Goal: Task Accomplishment & Management: Complete application form

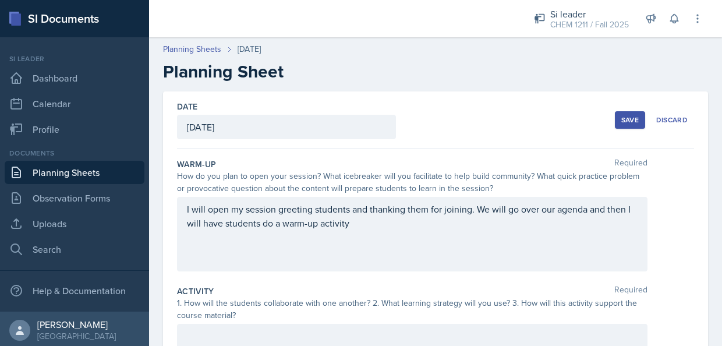
click at [357, 233] on div "I will open my session greeting students and thanking them for joining. We will…" at bounding box center [412, 223] width 451 height 42
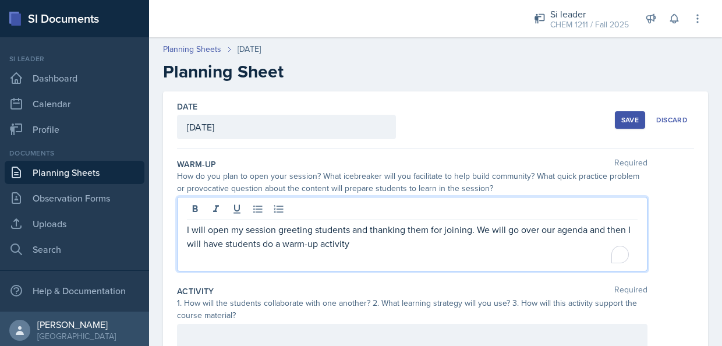
click at [355, 238] on p "I will open my session greeting students and thanking them for joining. We will…" at bounding box center [412, 237] width 451 height 28
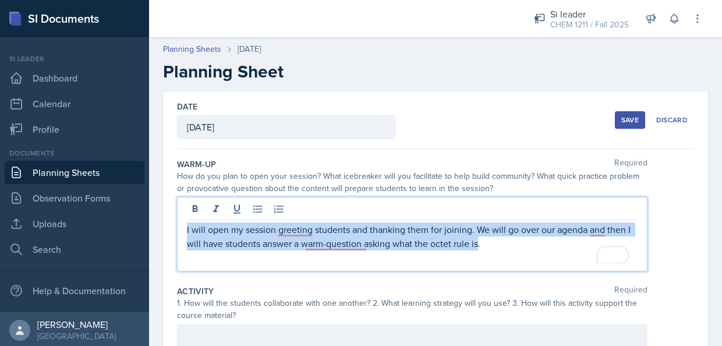
drag, startPoint x: 484, startPoint y: 246, endPoint x: 179, endPoint y: 220, distance: 305.3
click at [179, 220] on div "I will open my session greeting students and thanking them for joining. We will…" at bounding box center [412, 234] width 471 height 75
copy p "I will open my session greeting students and thanking them for joining. We will…"
drag, startPoint x: 504, startPoint y: 251, endPoint x: 164, endPoint y: 217, distance: 341.9
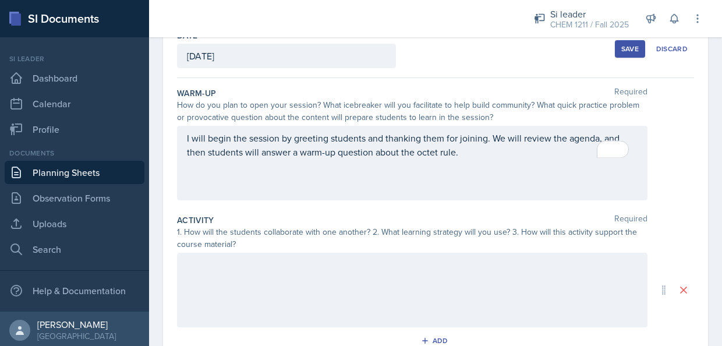
click at [387, 294] on div at bounding box center [412, 290] width 471 height 75
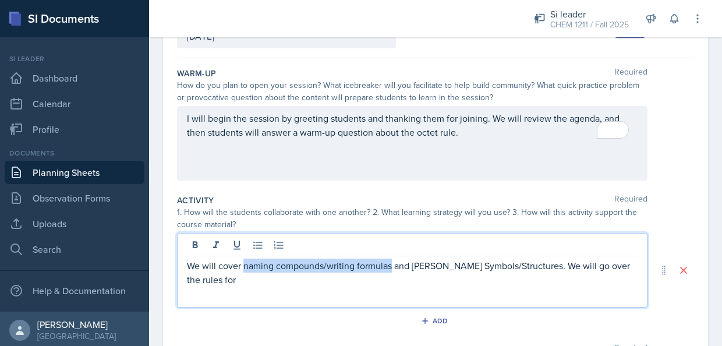
drag, startPoint x: 244, startPoint y: 264, endPoint x: 391, endPoint y: 269, distance: 148.0
click at [391, 269] on p "We will cover naming compounds/writing formulas and [PERSON_NAME] Symbols/Struc…" at bounding box center [412, 273] width 451 height 28
copy p "naming compounds/writing formulas"
click at [302, 280] on p "We will cover naming compounds/writing formulas and [PERSON_NAME] Symbols/Struc…" at bounding box center [412, 273] width 451 height 28
click at [284, 278] on p "We will cover naming compounds/writing formulas and [PERSON_NAME] Symbols/Struc…" at bounding box center [412, 273] width 451 height 28
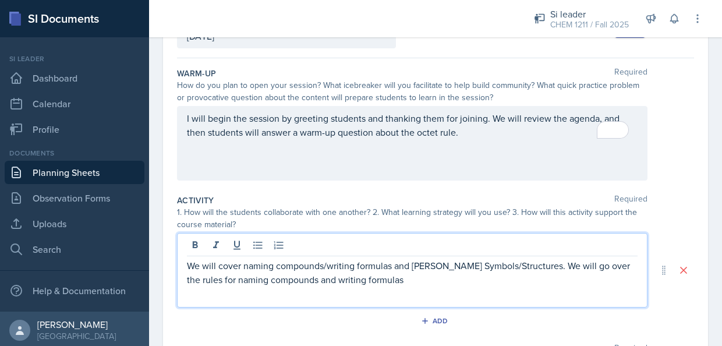
click at [389, 269] on p "We will cover naming compounds/writing formulas and [PERSON_NAME] Symbols/Struc…" at bounding box center [412, 273] width 451 height 28
click at [375, 283] on p "We will cover naming compounds/writing formulas and [PERSON_NAME] Symbols/Struc…" at bounding box center [412, 273] width 451 height 28
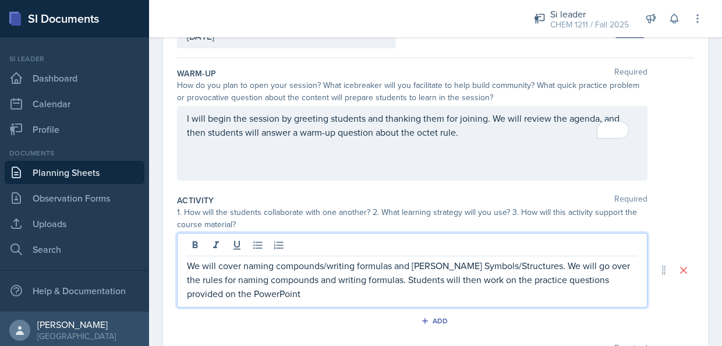
click at [470, 281] on p "We will cover naming compounds/writing formulas and [PERSON_NAME] Symbols/Struc…" at bounding box center [412, 280] width 451 height 42
click at [362, 285] on p "We will cover naming compounds/writing formulas and [PERSON_NAME] Symbols/Struc…" at bounding box center [412, 280] width 451 height 42
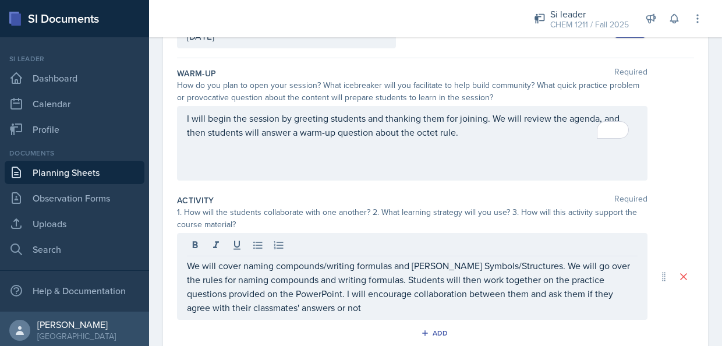
click at [326, 315] on div "We will cover naming compounds/writing formulas and [PERSON_NAME] Symbols/Struc…" at bounding box center [412, 276] width 471 height 87
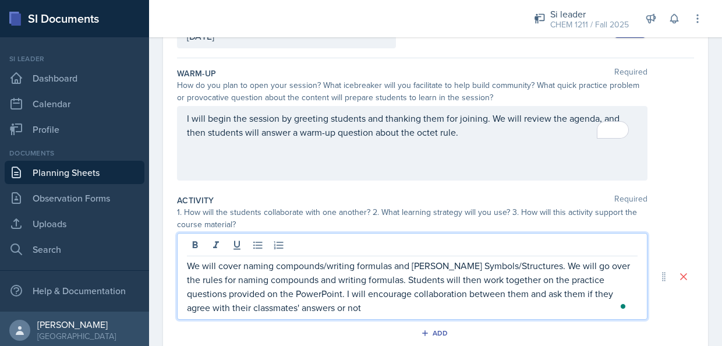
click at [322, 306] on p "We will cover naming compounds/writing formulas and [PERSON_NAME] Symbols/Struc…" at bounding box center [412, 287] width 451 height 56
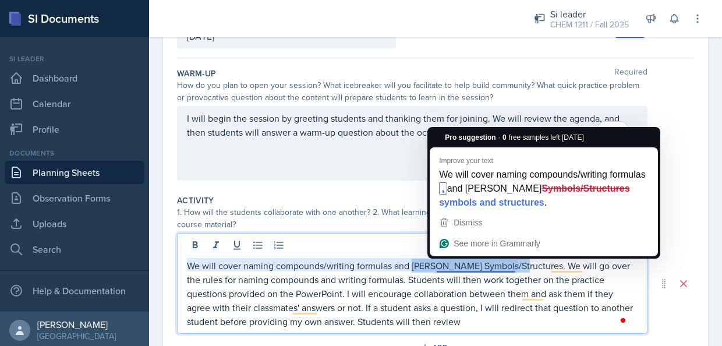
drag, startPoint x: 411, startPoint y: 263, endPoint x: 516, endPoint y: 269, distance: 105.6
click at [516, 269] on p "We will cover naming compounds/writing formulas and [PERSON_NAME] Symbols/Struc…" at bounding box center [412, 294] width 451 height 70
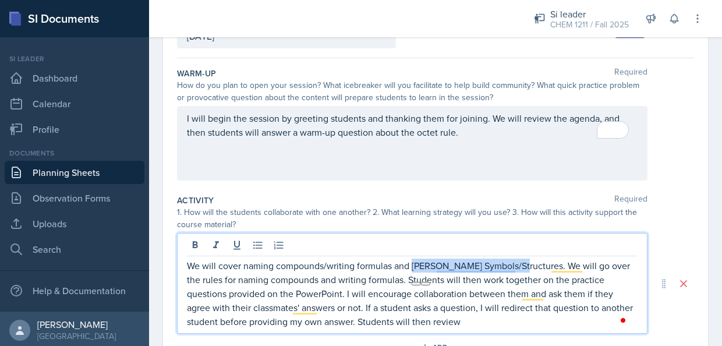
copy p "[PERSON_NAME] Symbols/Structures"
click at [439, 320] on p "We will cover naming compounds/writing formulas and [PERSON_NAME] Symbols/Struc…" at bounding box center [412, 294] width 451 height 70
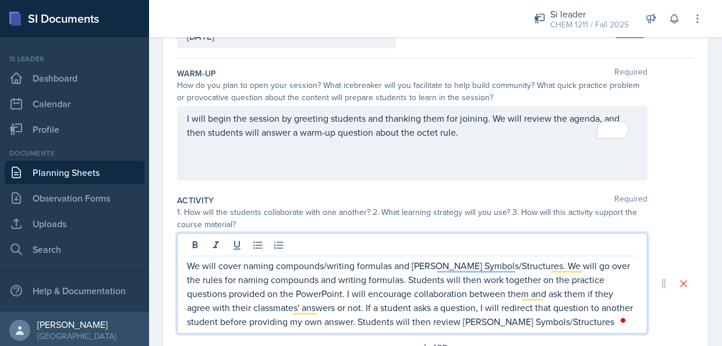
click at [492, 324] on p "We will cover naming compounds/writing formulas and [PERSON_NAME] Symbols/Struc…" at bounding box center [412, 294] width 451 height 70
click at [566, 326] on p "We will cover naming compounds/writing formulas and [PERSON_NAME] Symbols/Struc…" at bounding box center [412, 294] width 451 height 70
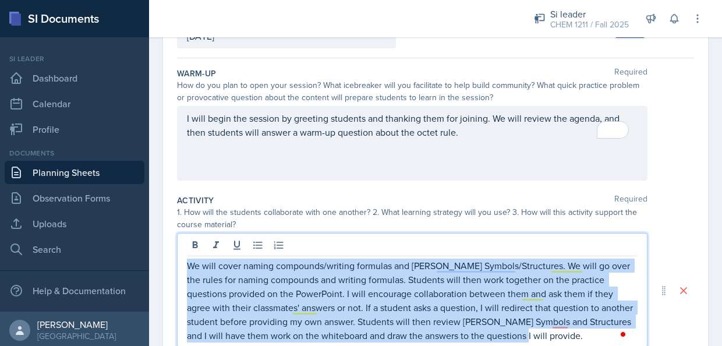
drag, startPoint x: 486, startPoint y: 327, endPoint x: 178, endPoint y: 259, distance: 315.1
click at [178, 259] on div "We will cover naming compounds/writing formulas and [PERSON_NAME] Symbols/Struc…" at bounding box center [412, 290] width 471 height 115
copy p "We will cover naming compounds/writing formulas and [PERSON_NAME] Symbols/Struc…"
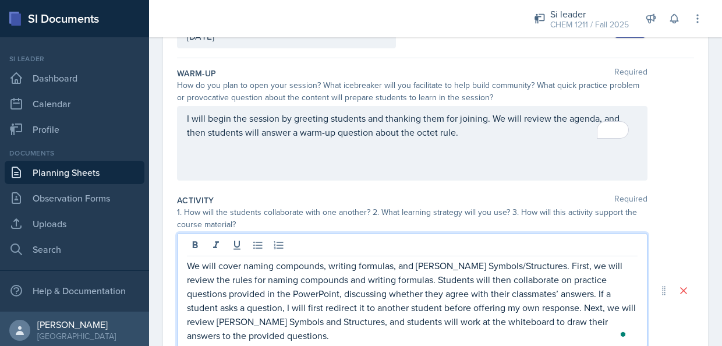
click at [404, 318] on p "We will cover naming compounds, writing formulas, and [PERSON_NAME] Symbols/Str…" at bounding box center [412, 301] width 451 height 84
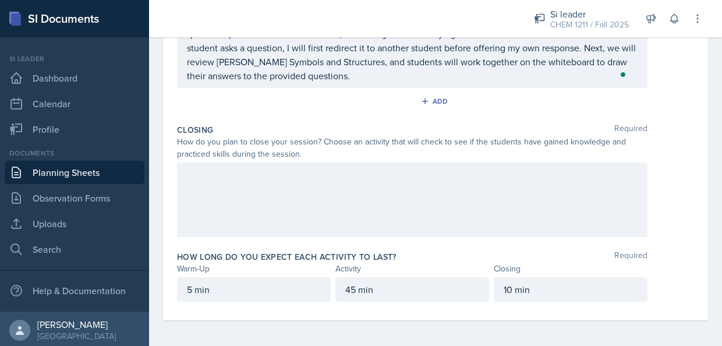
click at [542, 206] on div at bounding box center [412, 200] width 471 height 75
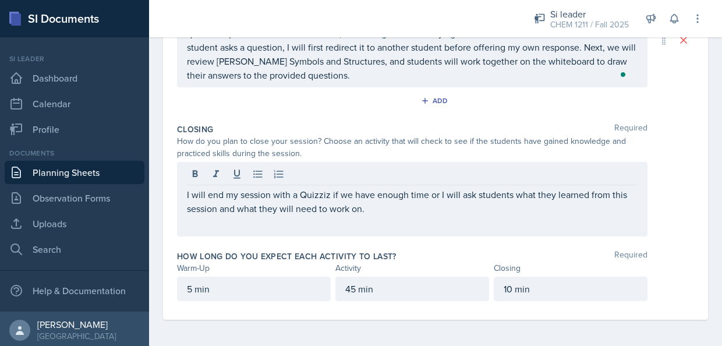
click at [523, 216] on div "I will end my session with a Quizziz if we have enough time or I will ask stude…" at bounding box center [412, 199] width 471 height 75
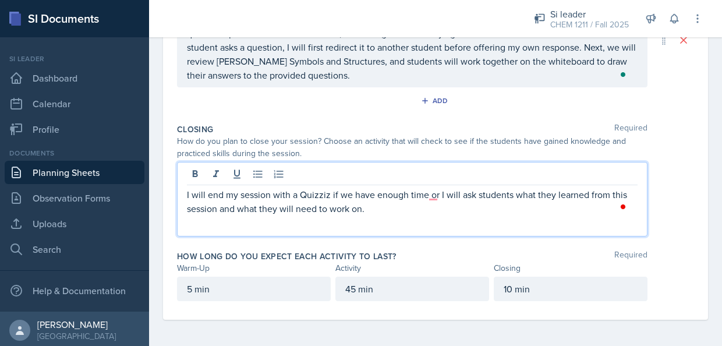
click at [379, 212] on p "I will end my session with a Quizziz if we have enough time or I will ask stude…" at bounding box center [412, 202] width 451 height 28
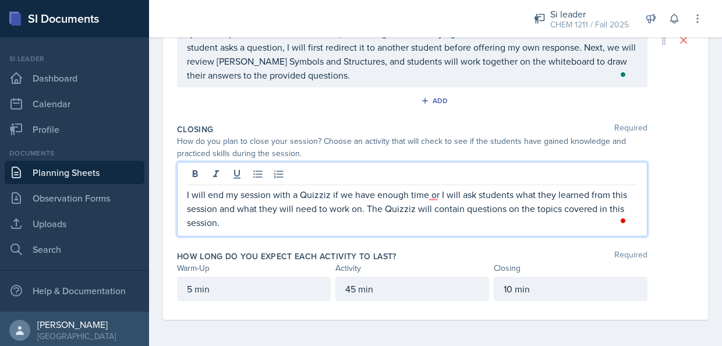
drag, startPoint x: 214, startPoint y: 214, endPoint x: 170, endPoint y: 195, distance: 48.0
click at [170, 195] on div "Date [DATE] [DATE] 31 1 2 3 4 5 6 7 8 9 10 11 12 13 14 15 16 17 18 19 20 21 22 …" at bounding box center [435, 40] width 545 height 559
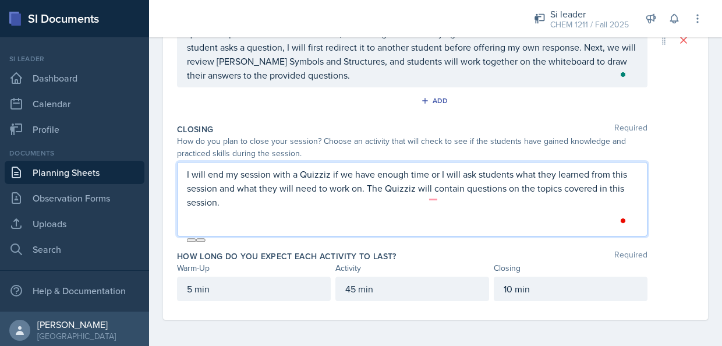
scroll to position [311, 0]
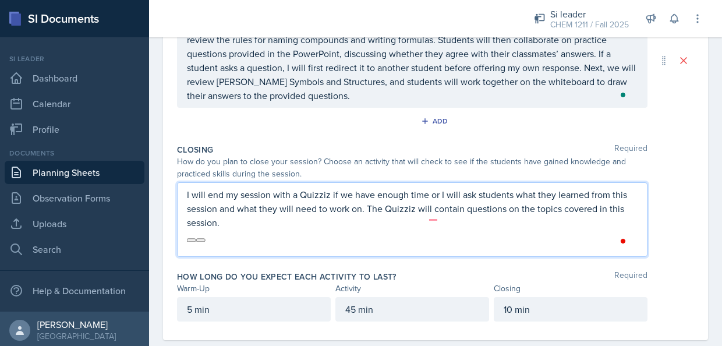
copy p "I will end my session with a Quizziz if we have enough time or I will ask stude…"
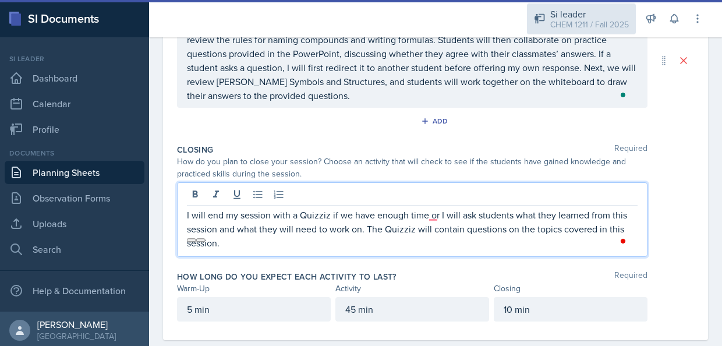
scroll to position [331, 0]
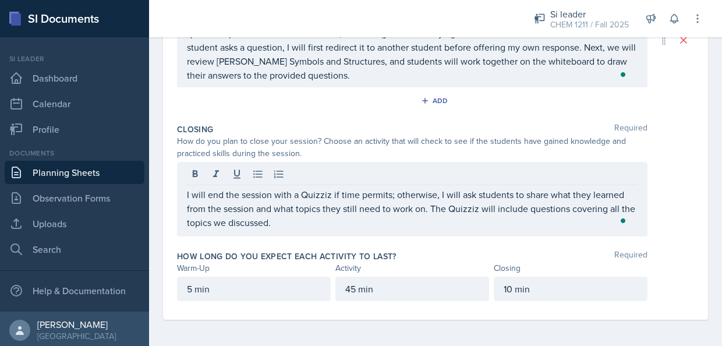
click at [712, 284] on div "Date [DATE] [DATE] 31 1 2 3 4 5 6 7 8 9 10 11 12 13 14 15 16 17 18 19 20 21 22 …" at bounding box center [435, 54] width 573 height 587
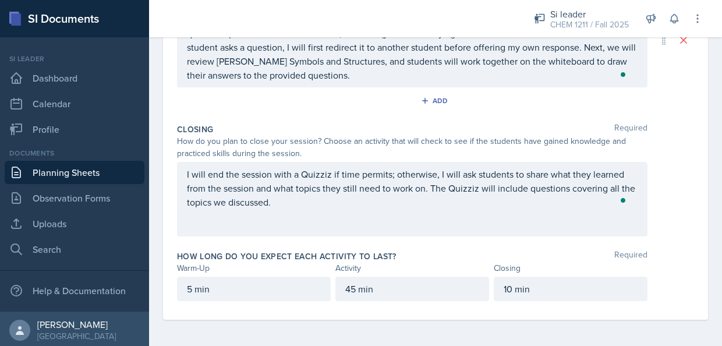
drag, startPoint x: 713, startPoint y: 282, endPoint x: 724, endPoint y: 153, distance: 129.8
click at [722, 153] on html "SI Documents Si leader Dashboard Calendar Profile Documents Planning Sheets Obs…" at bounding box center [361, 173] width 722 height 346
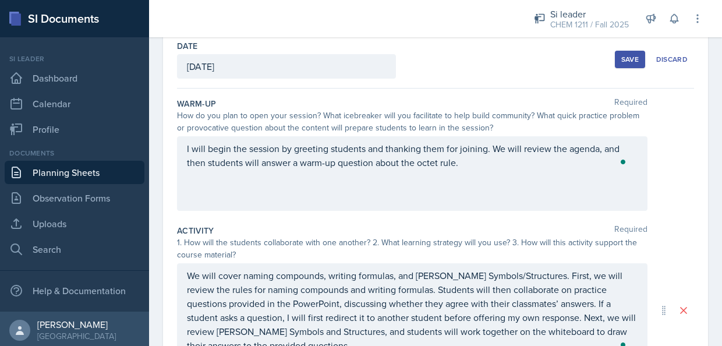
click at [616, 64] on button "Save" at bounding box center [630, 59] width 30 height 17
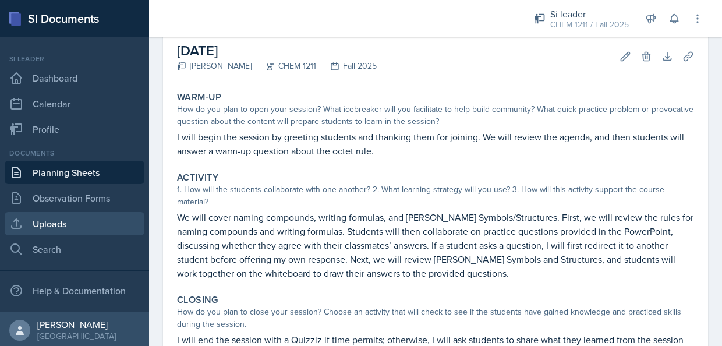
click at [49, 231] on link "Uploads" at bounding box center [75, 223] width 140 height 23
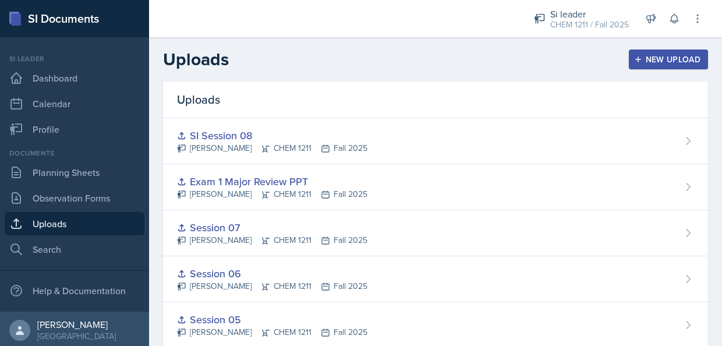
click at [656, 55] on div "New Upload" at bounding box center [669, 59] width 65 height 9
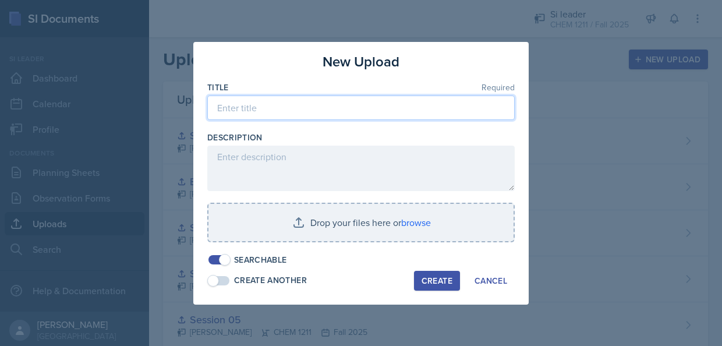
click at [404, 97] on input at bounding box center [361, 108] width 308 height 24
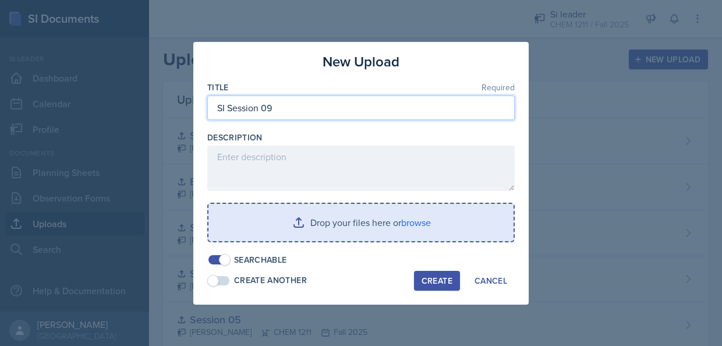
type input "SI Session 09"
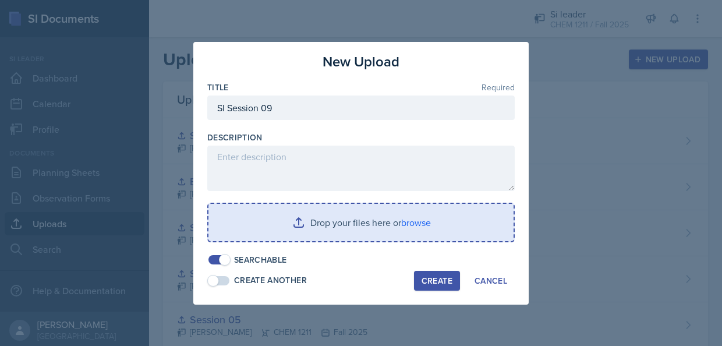
click at [331, 228] on input "file" at bounding box center [361, 222] width 305 height 37
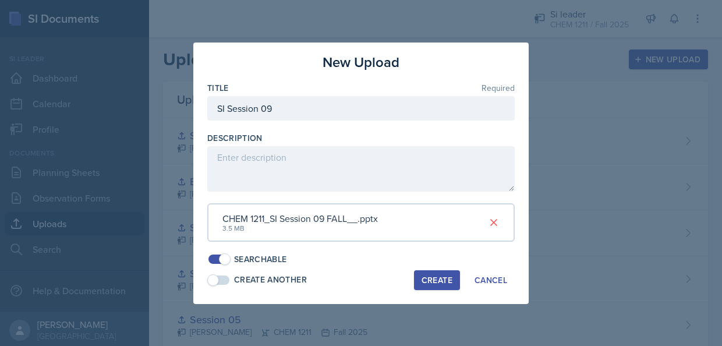
click at [440, 284] on div "Create" at bounding box center [437, 280] width 31 height 9
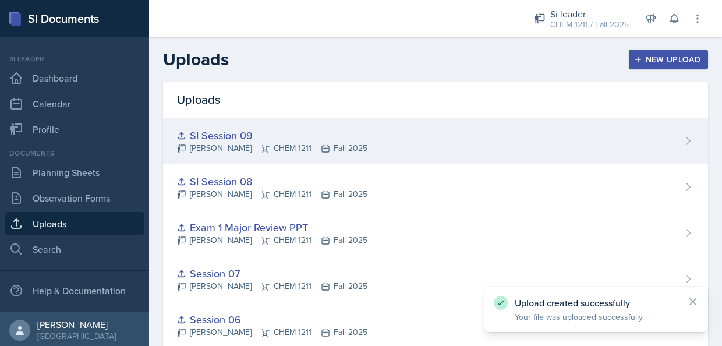
click at [530, 124] on div "SI Session 09 [PERSON_NAME] CHEM 1211 Fall 2025" at bounding box center [435, 141] width 545 height 46
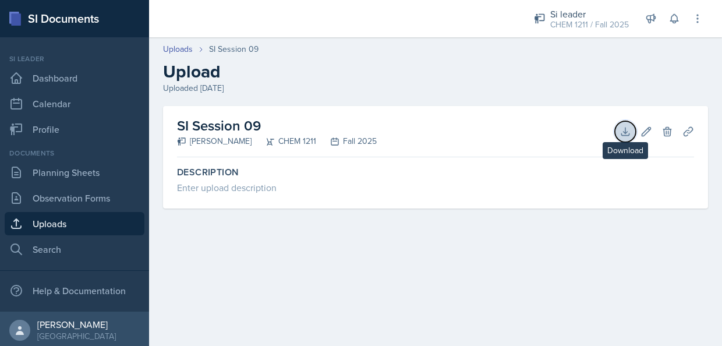
click at [627, 137] on button "Download" at bounding box center [625, 131] width 21 height 21
click at [713, 135] on div "SI Session 09 [PERSON_NAME] CHEM 1211 Fall 2025 Download Edit Delete Planning S…" at bounding box center [435, 171] width 573 height 130
click at [703, 134] on div "SI Session 09 [PERSON_NAME] CHEM 1211 Fall 2025 Download Edit Delete Planning S…" at bounding box center [435, 157] width 545 height 103
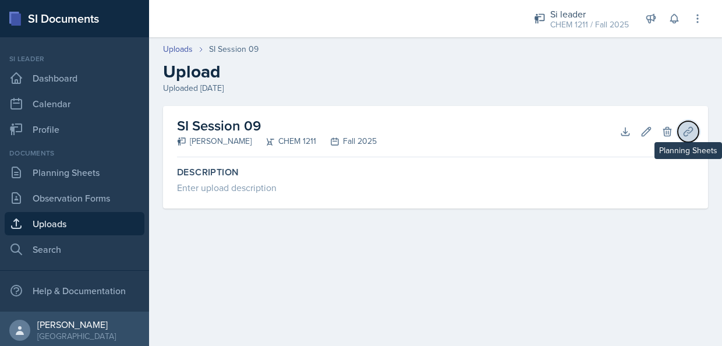
click at [692, 130] on icon at bounding box center [688, 131] width 9 height 9
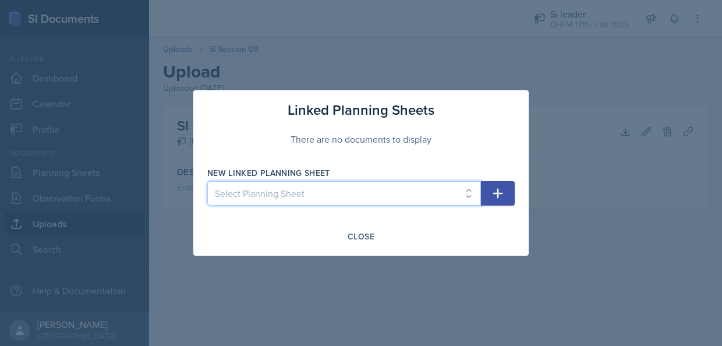
click at [474, 193] on select "Select Planning Sheet [DATE] [DATE] [DATE] [DATE] [DATE] [DATE] [DATE] [DATE] […" at bounding box center [344, 193] width 274 height 24
select select "f02034e9-d334-4008-8cbb-3acb34777287"
click at [207, 181] on select "Select Planning Sheet [DATE] [DATE] [DATE] [DATE] [DATE] [DATE] [DATE] [DATE] […" at bounding box center [344, 193] width 274 height 24
click at [495, 207] on div "New Linked Planning Sheet Select Planning Sheet [DATE] [DATE] [DATE] [DATE] [DA…" at bounding box center [361, 192] width 308 height 50
click at [495, 200] on icon "button" at bounding box center [498, 193] width 14 height 14
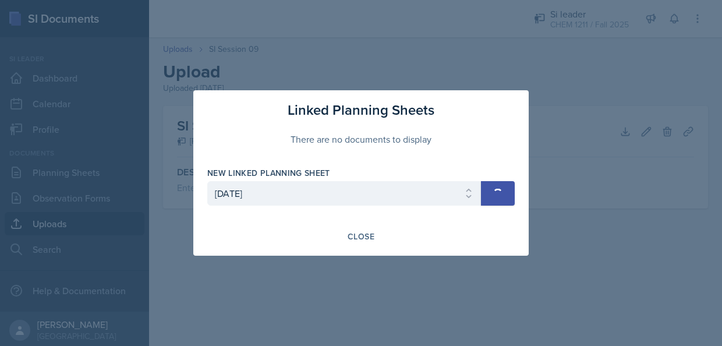
select select
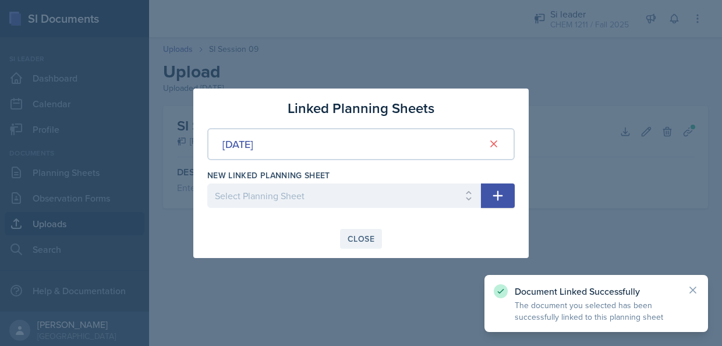
click at [351, 238] on div "Close" at bounding box center [361, 238] width 27 height 9
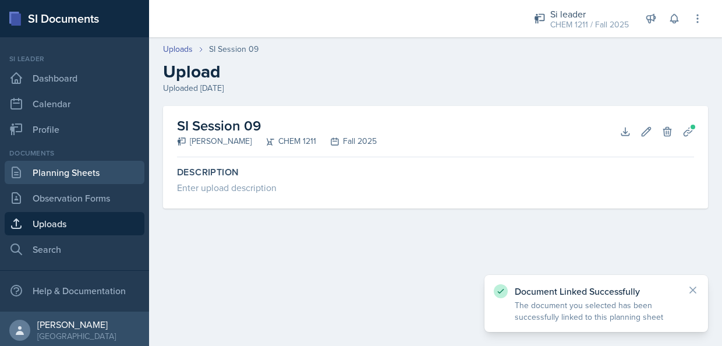
click at [72, 176] on link "Planning Sheets" at bounding box center [75, 172] width 140 height 23
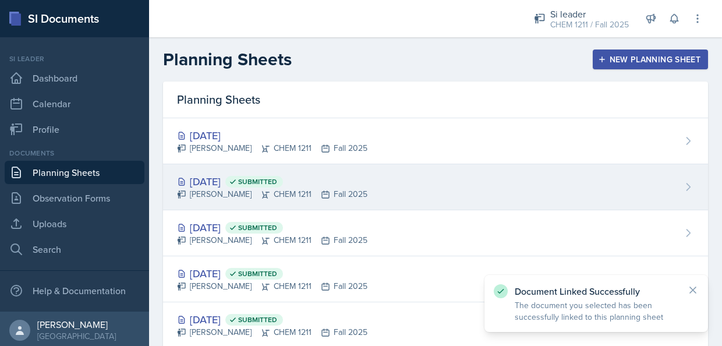
click at [347, 170] on div "[DATE] Submitted [PERSON_NAME] CHEM 1211 Fall 2025" at bounding box center [435, 187] width 545 height 46
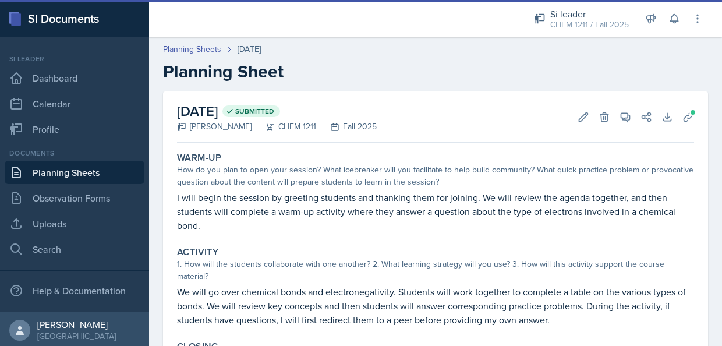
click at [81, 180] on link "Planning Sheets" at bounding box center [75, 172] width 140 height 23
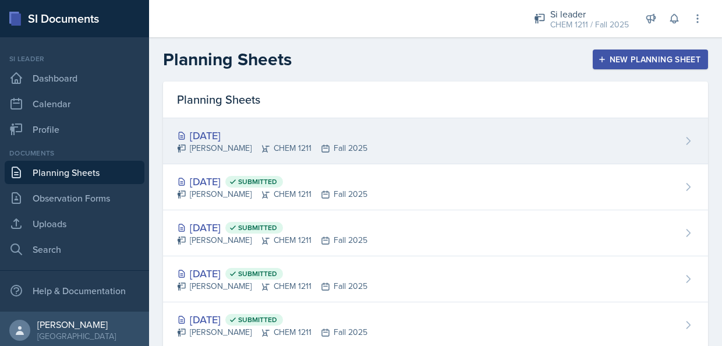
click at [328, 141] on div "[DATE]" at bounding box center [272, 136] width 191 height 16
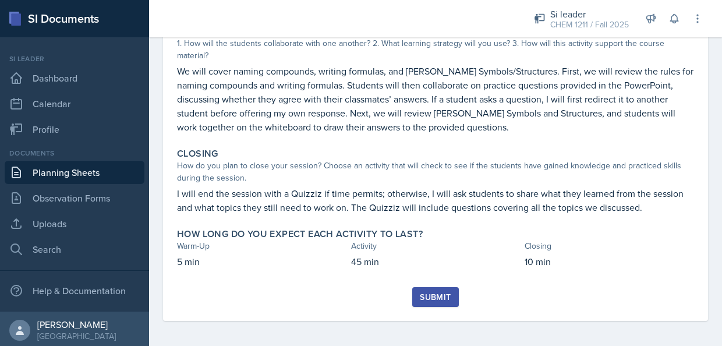
scroll to position [209, 0]
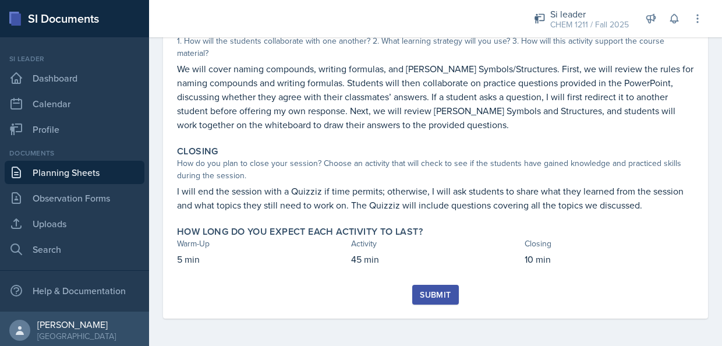
click at [431, 295] on div "Submit" at bounding box center [435, 294] width 31 height 9
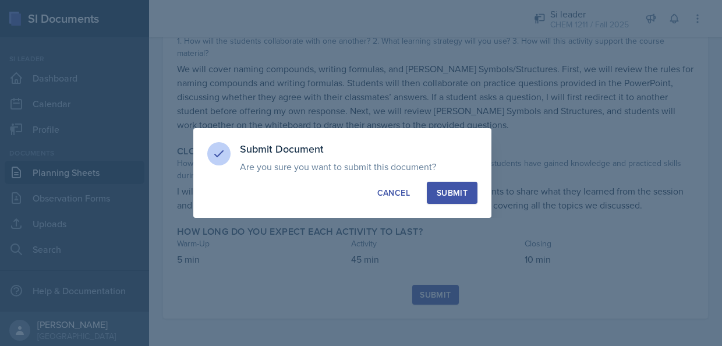
click at [464, 198] on div "Submit" at bounding box center [452, 193] width 31 height 12
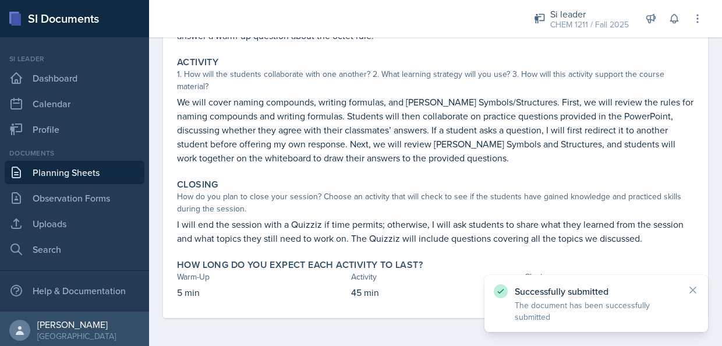
scroll to position [0, 0]
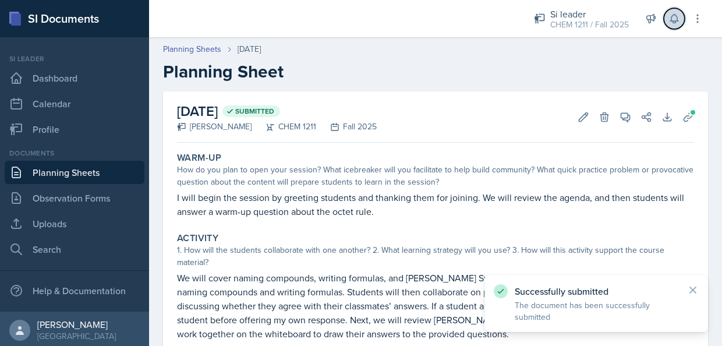
click at [671, 20] on icon at bounding box center [675, 19] width 12 height 12
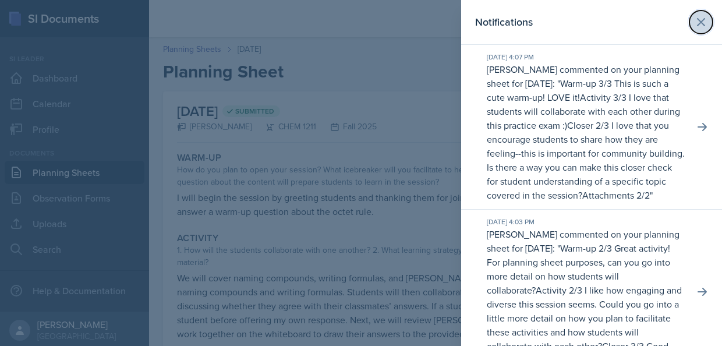
click at [694, 26] on icon at bounding box center [701, 22] width 14 height 14
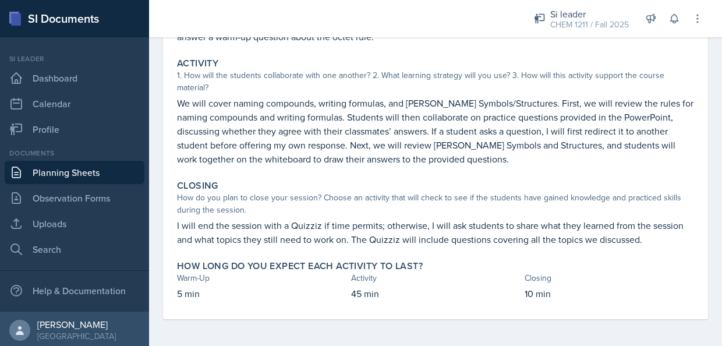
scroll to position [176, 0]
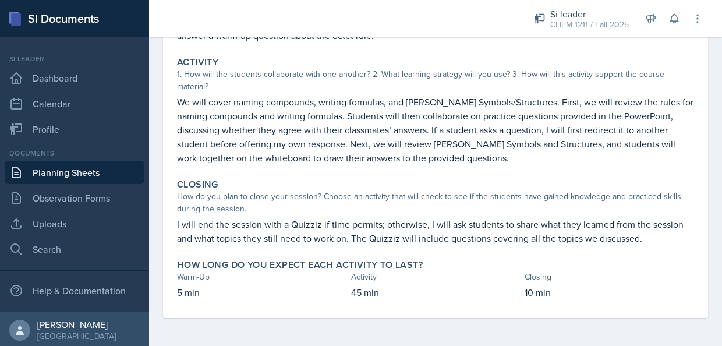
click at [77, 172] on link "Planning Sheets" at bounding box center [75, 172] width 140 height 23
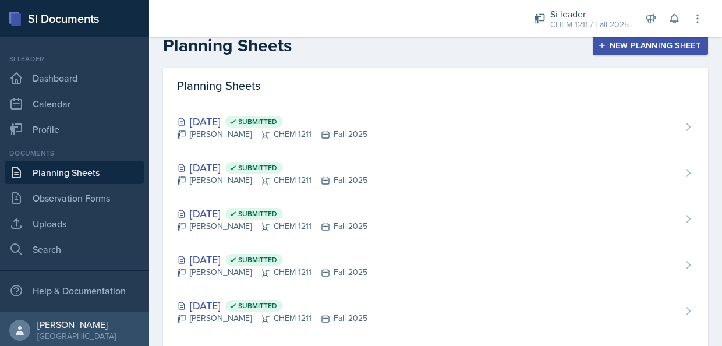
scroll to position [13, 0]
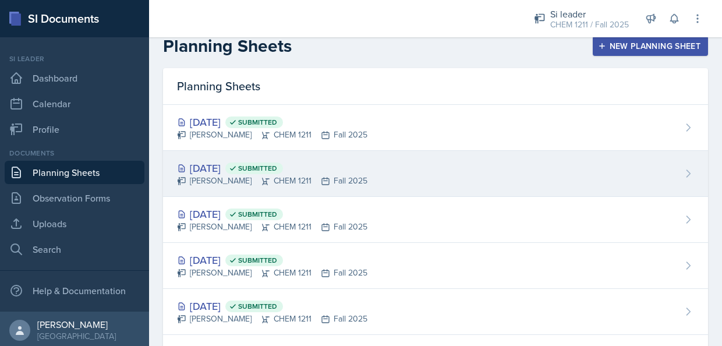
click at [490, 165] on div "[DATE] Submitted [PERSON_NAME] CHEM 1211 Fall 2025" at bounding box center [435, 174] width 545 height 46
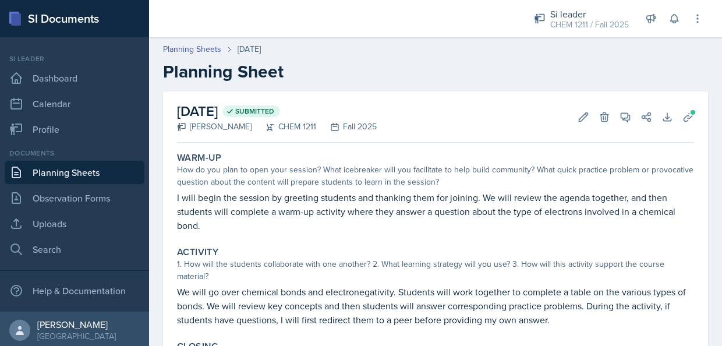
click at [88, 163] on link "Planning Sheets" at bounding box center [75, 172] width 140 height 23
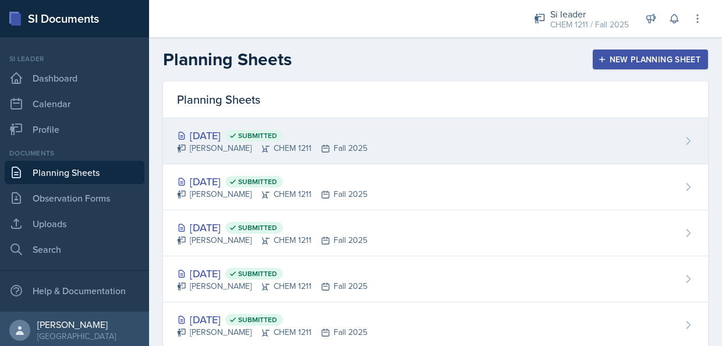
click at [277, 139] on span "Submitted" at bounding box center [257, 135] width 39 height 9
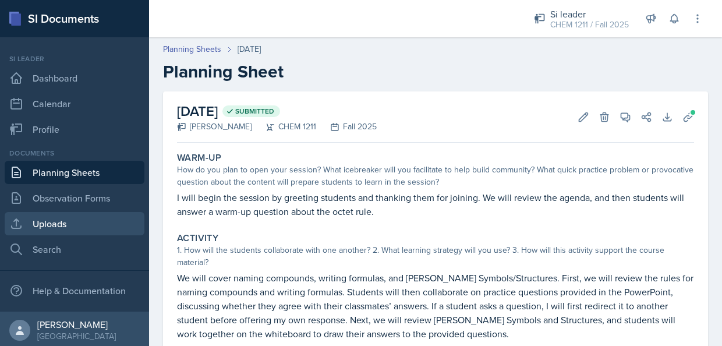
click at [12, 230] on icon at bounding box center [16, 224] width 14 height 14
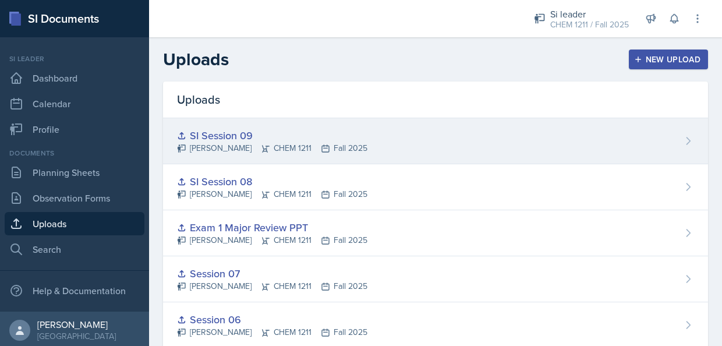
click at [657, 135] on div "SI Session 09 [PERSON_NAME] CHEM 1211 Fall 2025" at bounding box center [435, 141] width 545 height 46
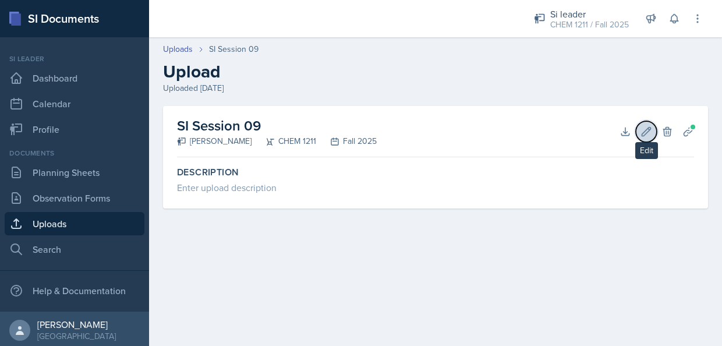
click at [648, 124] on button "Edit" at bounding box center [646, 131] width 21 height 21
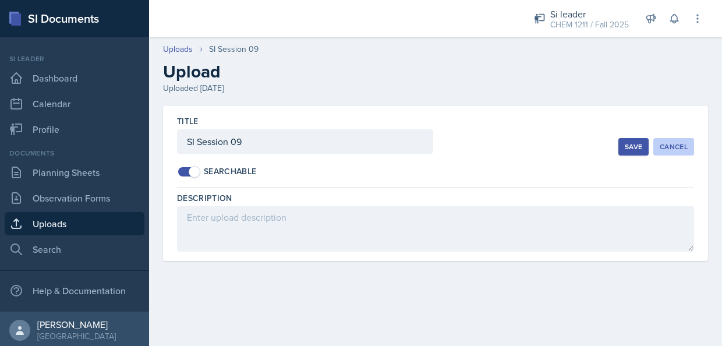
click at [682, 140] on button "Cancel" at bounding box center [674, 146] width 41 height 17
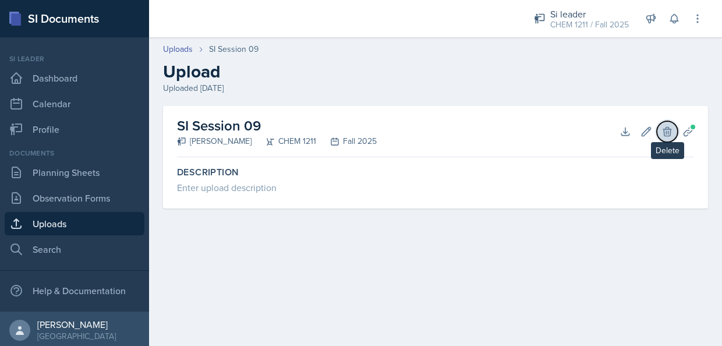
click at [671, 130] on icon at bounding box center [668, 131] width 8 height 9
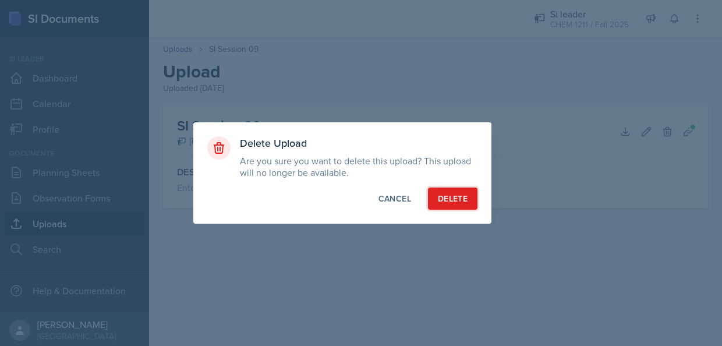
click at [449, 192] on button "Delete" at bounding box center [453, 199] width 50 height 22
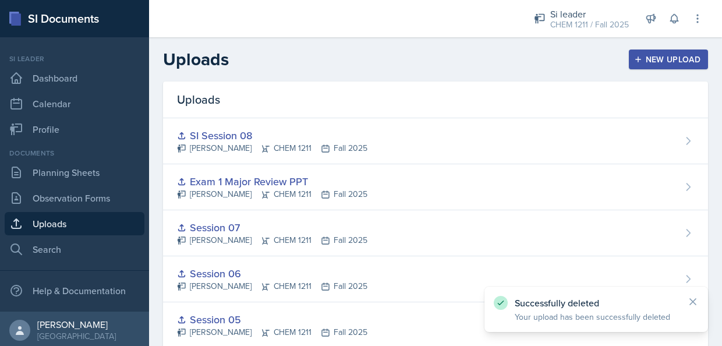
click at [675, 44] on header "Uploads New Upload" at bounding box center [435, 59] width 573 height 44
click at [654, 63] on div "New Upload" at bounding box center [669, 59] width 65 height 9
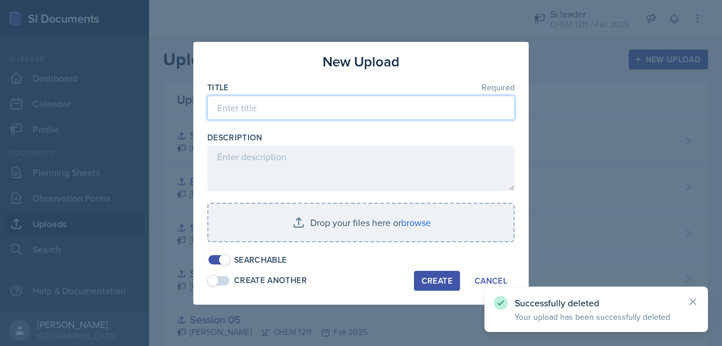
click at [359, 109] on input at bounding box center [361, 108] width 308 height 24
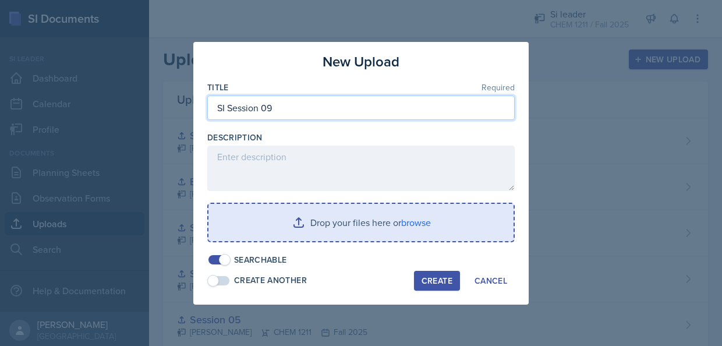
type input "SI Session 09"
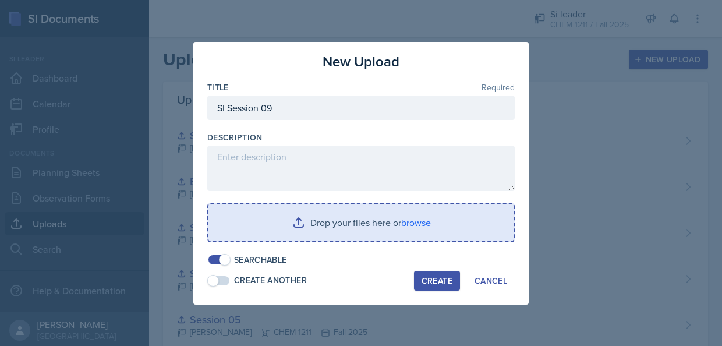
click at [340, 213] on input "file" at bounding box center [361, 222] width 305 height 37
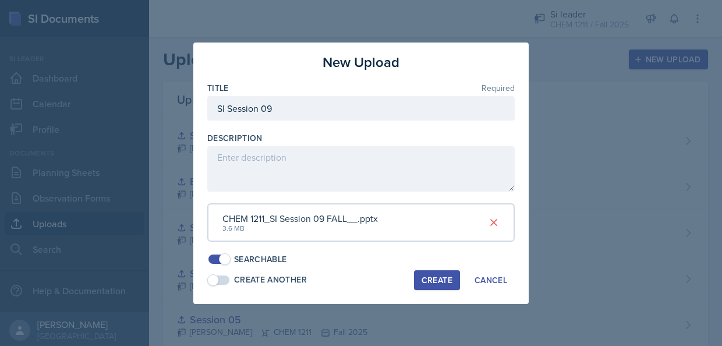
click at [443, 283] on div "Create" at bounding box center [437, 280] width 31 height 9
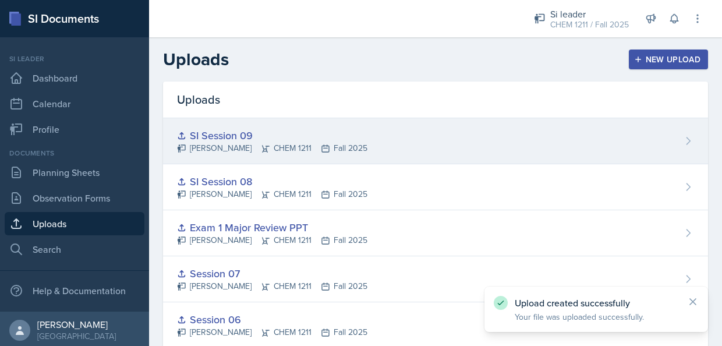
click at [680, 130] on div "SI Session 09 [PERSON_NAME] CHEM 1211 Fall 2025" at bounding box center [435, 141] width 545 height 46
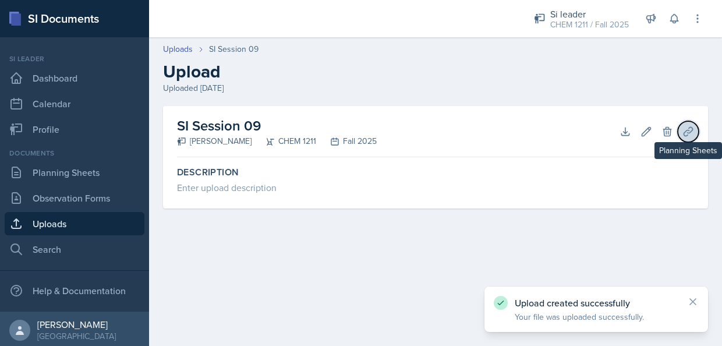
click at [689, 133] on icon at bounding box center [688, 131] width 9 height 9
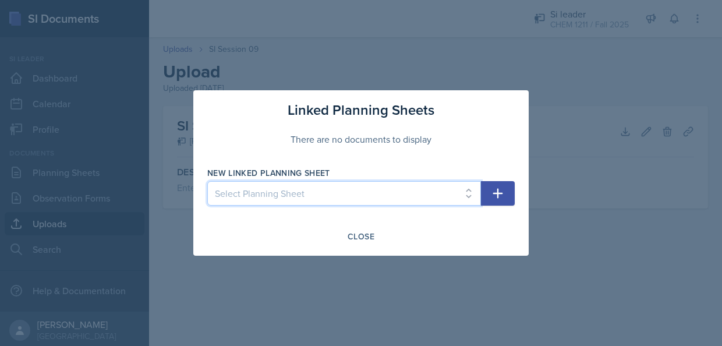
click at [460, 193] on select "Select Planning Sheet [DATE] [DATE] [DATE] [DATE] [DATE] [DATE] [DATE] [DATE] […" at bounding box center [344, 193] width 274 height 24
select select "f02034e9-d334-4008-8cbb-3acb34777287"
click at [207, 181] on select "Select Planning Sheet [DATE] [DATE] [DATE] [DATE] [DATE] [DATE] [DATE] [DATE] […" at bounding box center [344, 193] width 274 height 24
click at [507, 205] on button "button" at bounding box center [498, 193] width 34 height 24
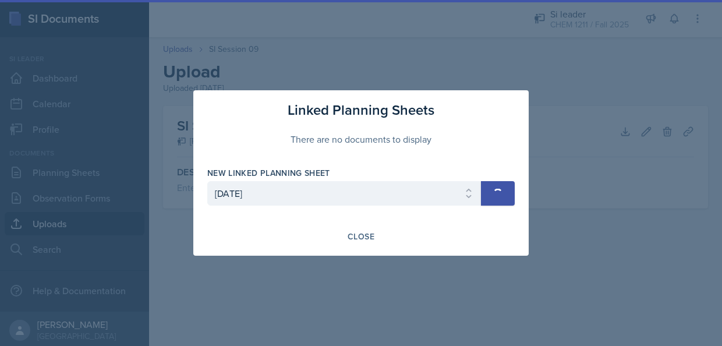
select select
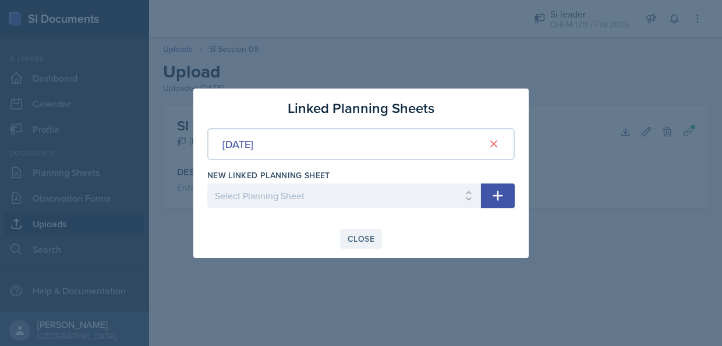
click at [365, 234] on div "Close" at bounding box center [361, 238] width 27 height 9
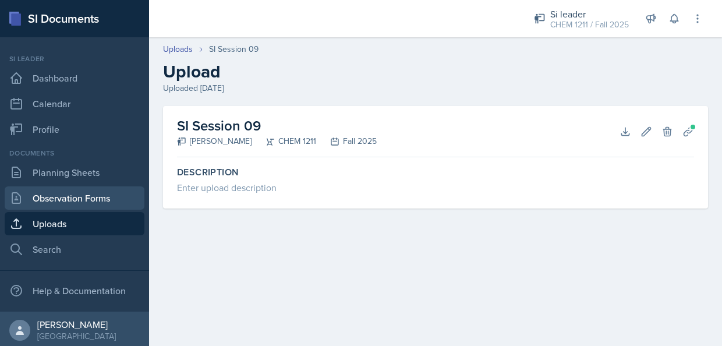
click at [103, 209] on link "Observation Forms" at bounding box center [75, 197] width 140 height 23
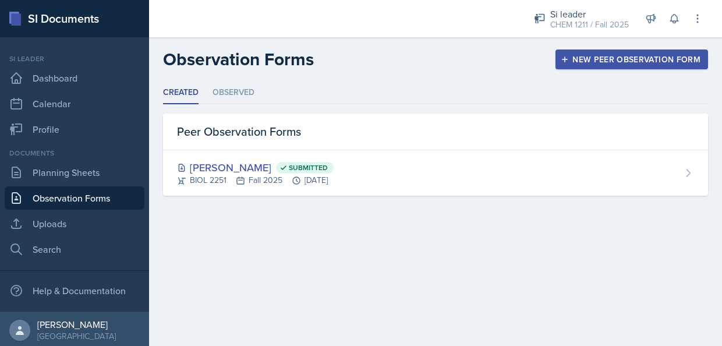
click at [54, 209] on link "Observation Forms" at bounding box center [75, 197] width 140 height 23
click at [51, 219] on link "Uploads" at bounding box center [75, 223] width 140 height 23
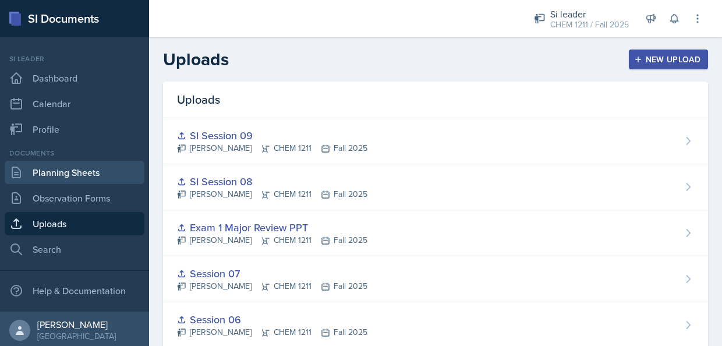
click at [71, 178] on link "Planning Sheets" at bounding box center [75, 172] width 140 height 23
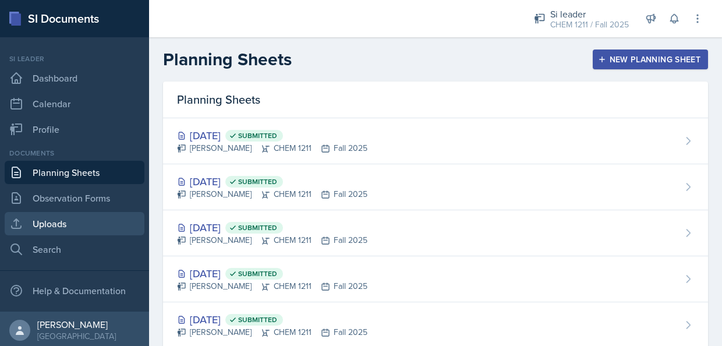
click at [64, 221] on link "Uploads" at bounding box center [75, 223] width 140 height 23
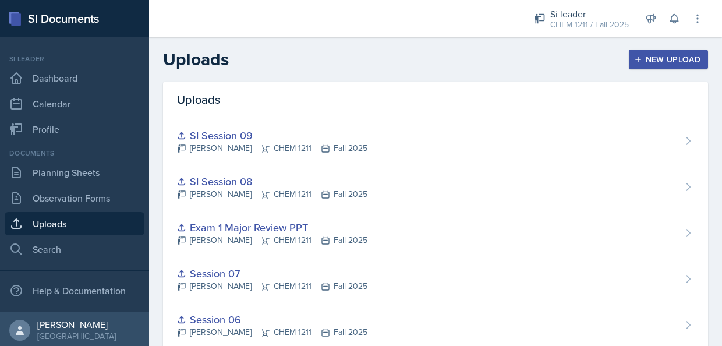
click at [631, 112] on div "Uploads" at bounding box center [435, 100] width 545 height 37
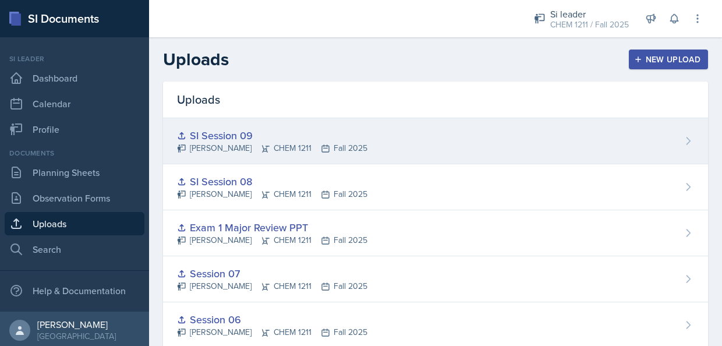
click at [636, 130] on div "SI Session 09 [PERSON_NAME] CHEM 1211 Fall 2025" at bounding box center [435, 141] width 545 height 46
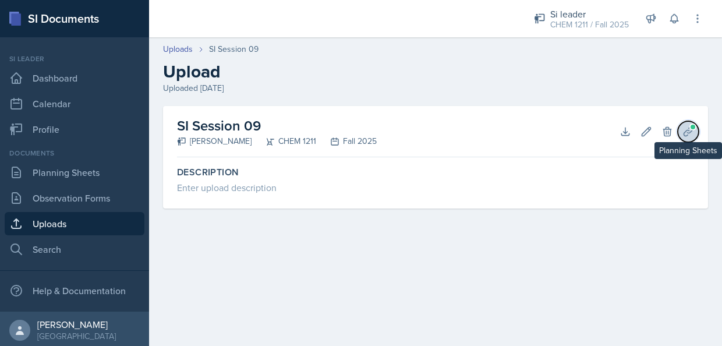
click at [693, 133] on icon at bounding box center [689, 132] width 12 height 12
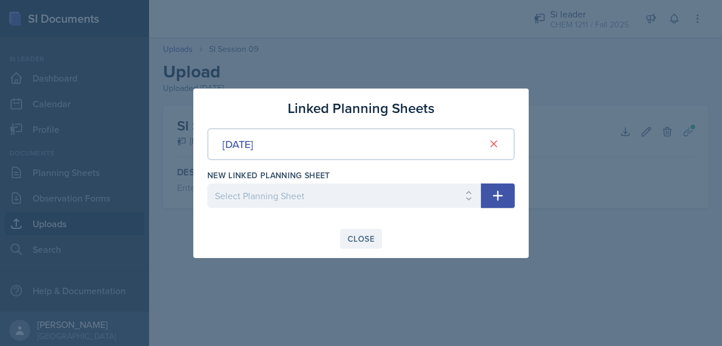
click at [365, 231] on button "Close" at bounding box center [361, 239] width 42 height 20
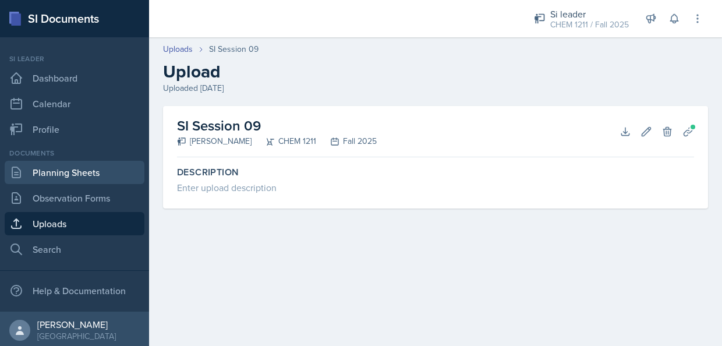
click at [92, 181] on link "Planning Sheets" at bounding box center [75, 172] width 140 height 23
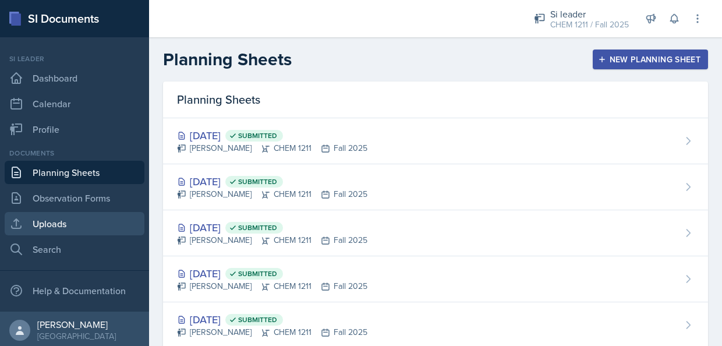
click at [73, 226] on link "Uploads" at bounding box center [75, 223] width 140 height 23
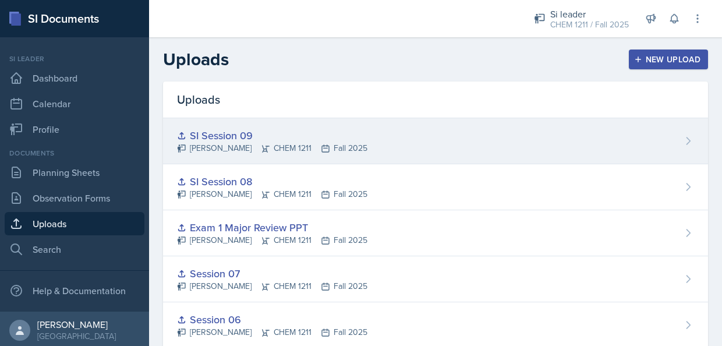
click at [511, 143] on div "SI Session 09 [PERSON_NAME] CHEM 1211 Fall 2025" at bounding box center [435, 141] width 545 height 46
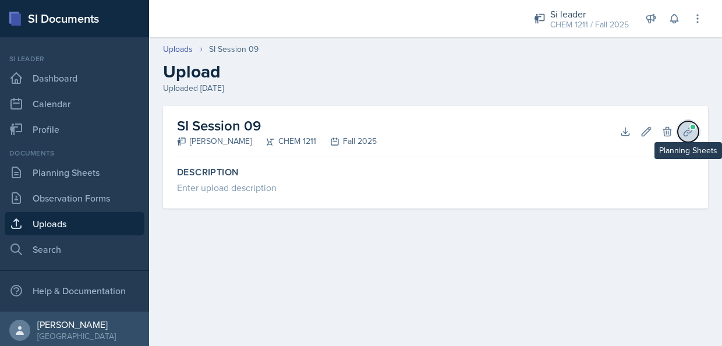
click at [687, 139] on button "Planning Sheets" at bounding box center [688, 131] width 21 height 21
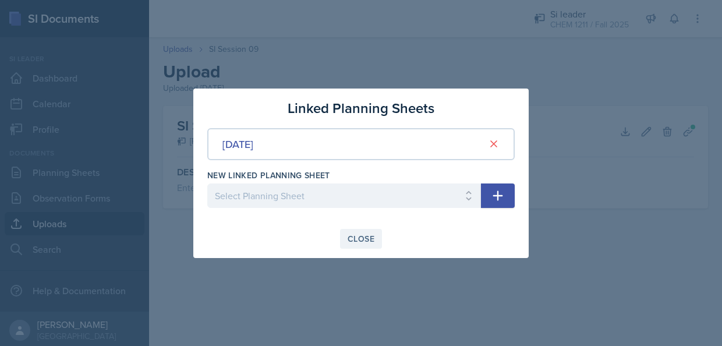
click at [358, 235] on div "Close" at bounding box center [361, 238] width 27 height 9
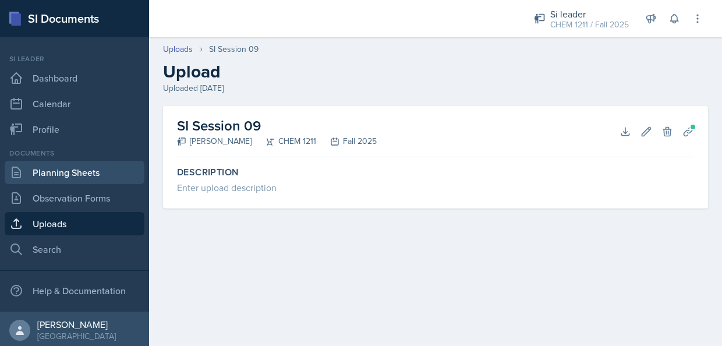
click at [38, 177] on link "Planning Sheets" at bounding box center [75, 172] width 140 height 23
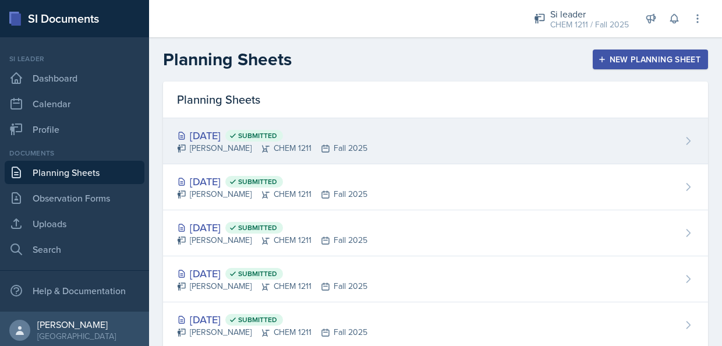
click at [365, 153] on div "[DATE] Submitted [PERSON_NAME] CHEM 1211 Fall 2025" at bounding box center [435, 141] width 545 height 46
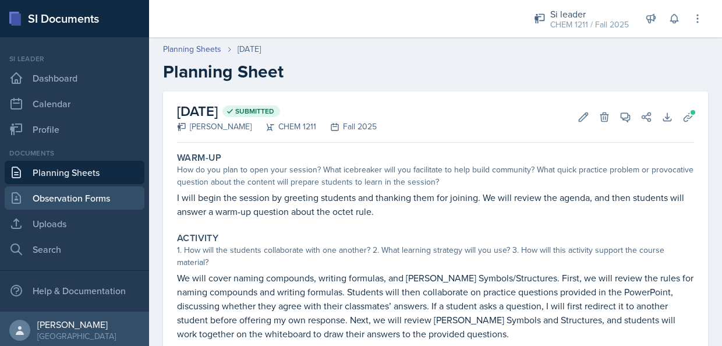
click at [87, 207] on link "Observation Forms" at bounding box center [75, 197] width 140 height 23
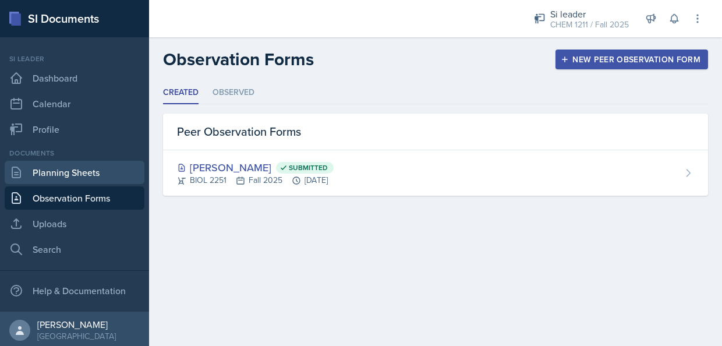
click at [97, 174] on link "Planning Sheets" at bounding box center [75, 172] width 140 height 23
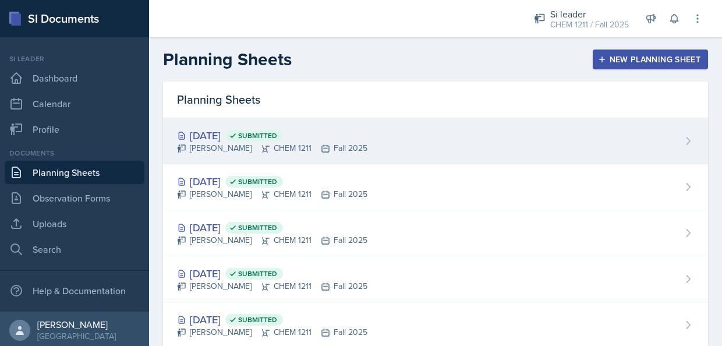
click at [277, 139] on span "Submitted" at bounding box center [257, 135] width 39 height 9
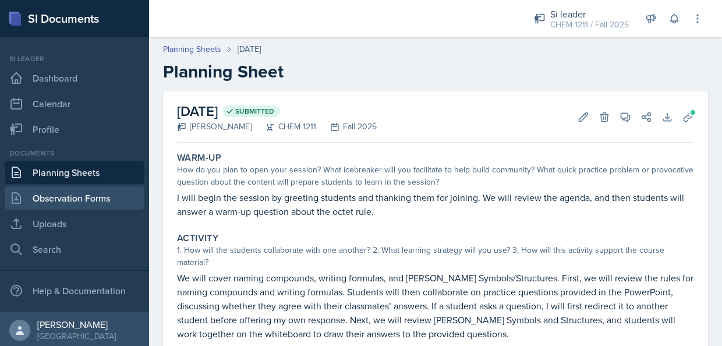
click at [90, 202] on link "Observation Forms" at bounding box center [75, 197] width 140 height 23
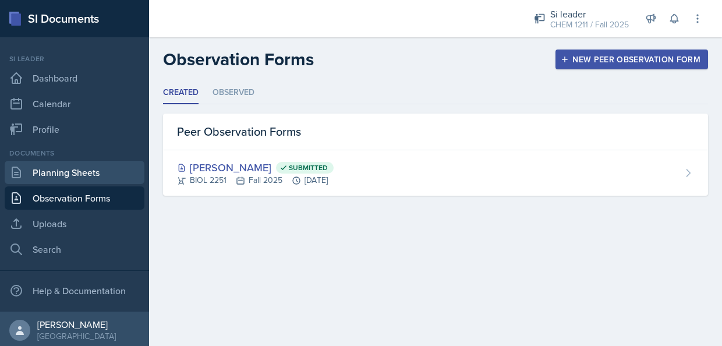
click at [96, 175] on link "Planning Sheets" at bounding box center [75, 172] width 140 height 23
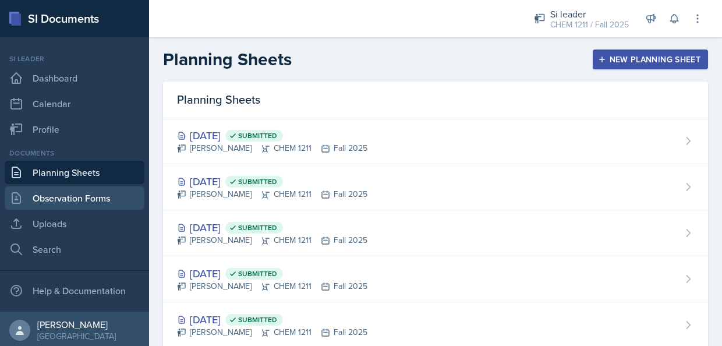
click at [89, 196] on link "Observation Forms" at bounding box center [75, 197] width 140 height 23
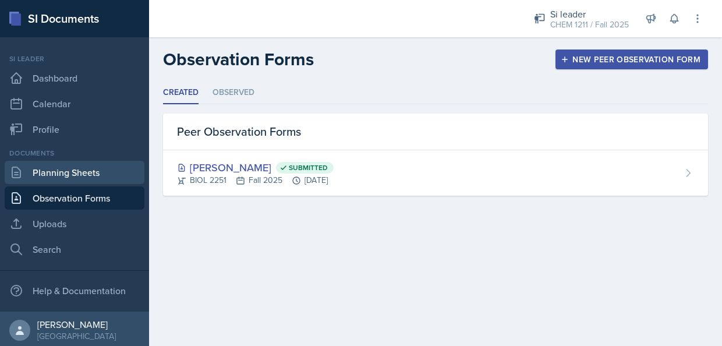
click at [104, 177] on link "Planning Sheets" at bounding box center [75, 172] width 140 height 23
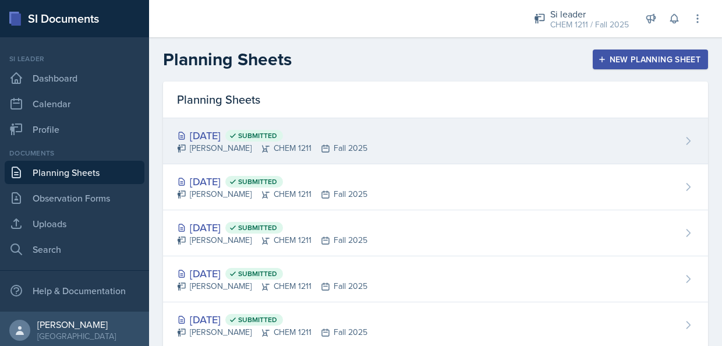
click at [400, 142] on div "[DATE] Submitted [PERSON_NAME] CHEM 1211 Fall 2025" at bounding box center [435, 141] width 545 height 46
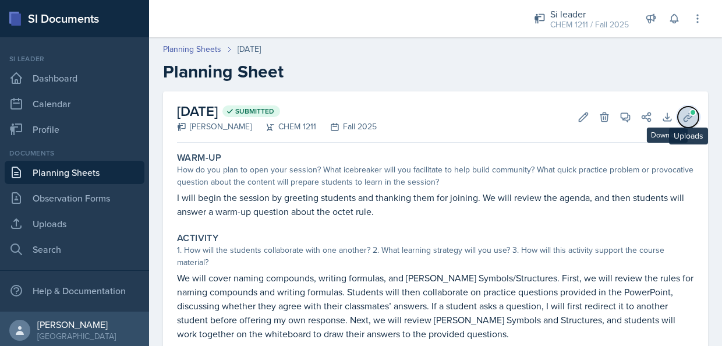
click at [679, 107] on button "Uploads" at bounding box center [688, 117] width 21 height 21
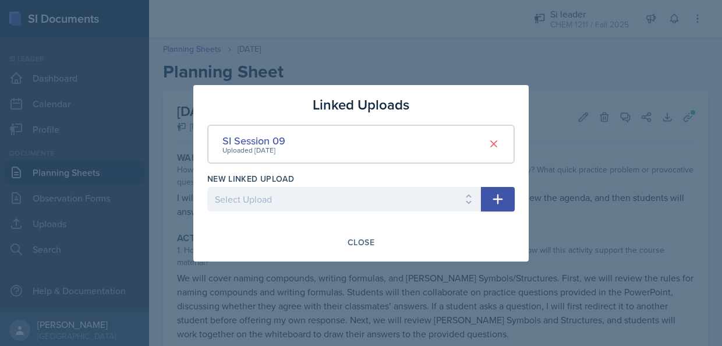
click at [277, 146] on div "Uploaded [DATE]" at bounding box center [254, 150] width 63 height 10
click at [271, 133] on div "SI Session 09" at bounding box center [254, 141] width 63 height 16
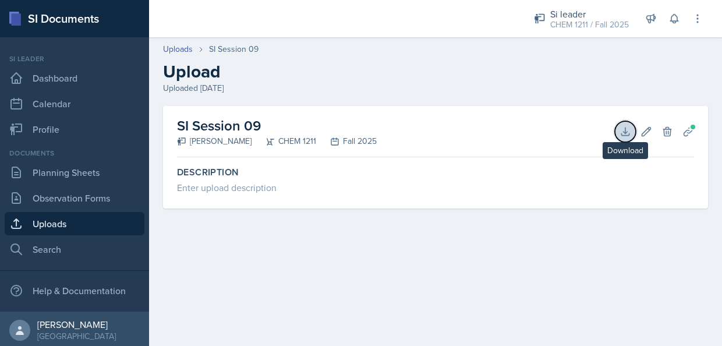
click at [621, 140] on button "Download" at bounding box center [625, 131] width 21 height 21
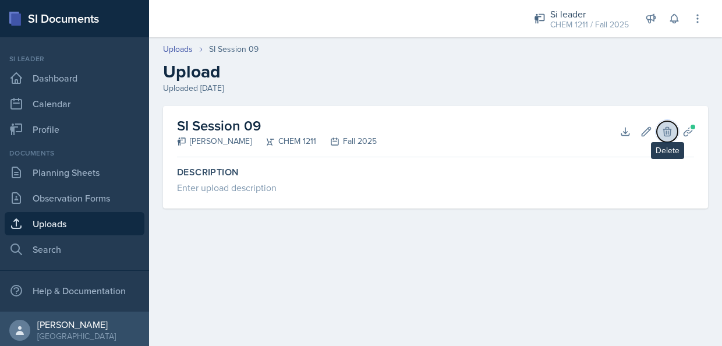
click at [662, 132] on icon at bounding box center [668, 132] width 12 height 12
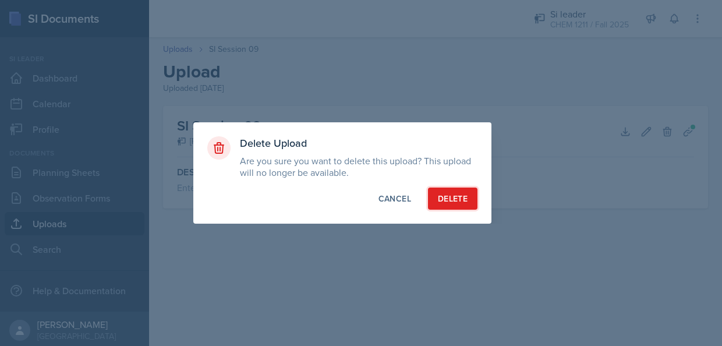
click at [447, 193] on div "Delete" at bounding box center [453, 199] width 30 height 12
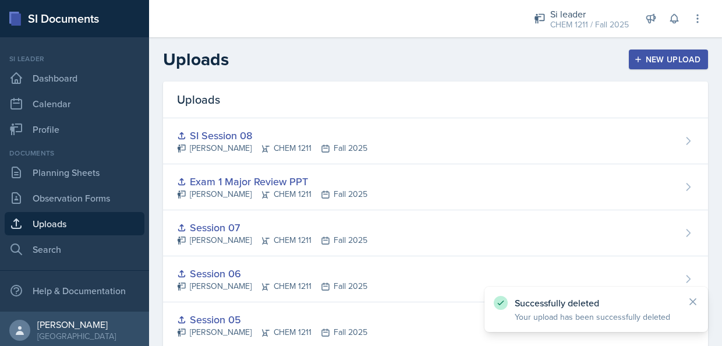
click at [637, 59] on div "New Upload" at bounding box center [669, 59] width 65 height 9
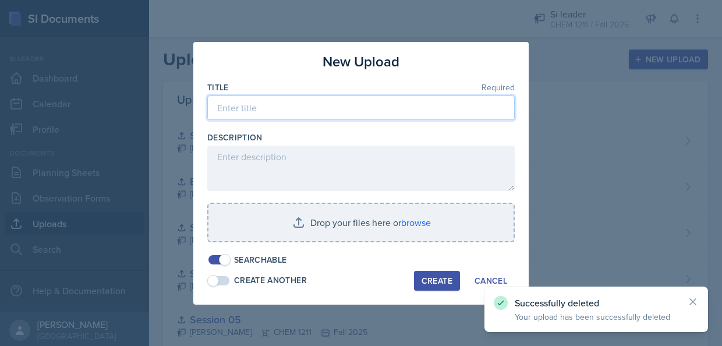
click at [403, 106] on input at bounding box center [361, 108] width 308 height 24
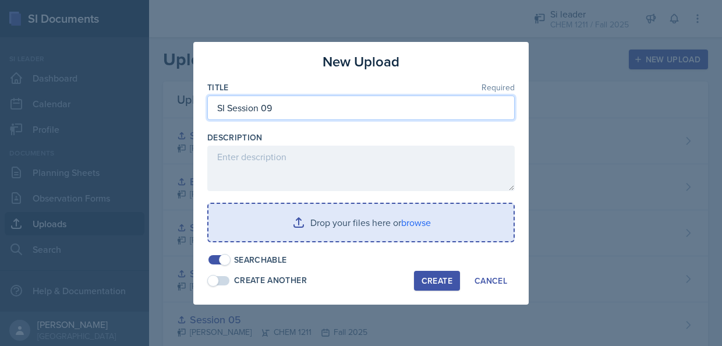
type input "SI Session 09"
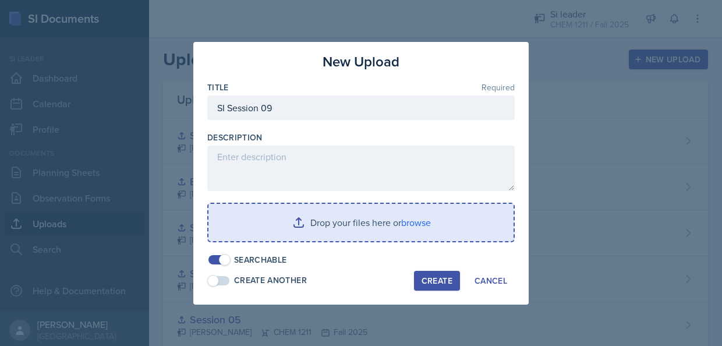
click at [318, 232] on input "file" at bounding box center [361, 222] width 305 height 37
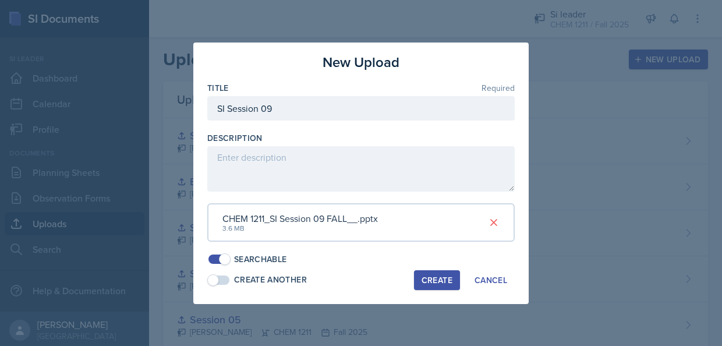
click at [432, 276] on div "Create" at bounding box center [437, 280] width 31 height 9
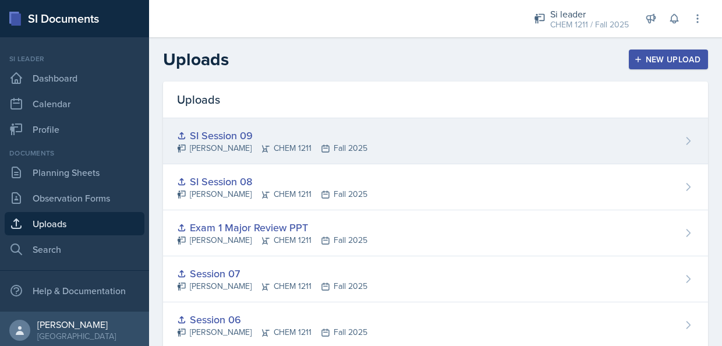
click at [671, 134] on div "SI Session 09 [PERSON_NAME] CHEM 1211 Fall 2025" at bounding box center [435, 141] width 545 height 46
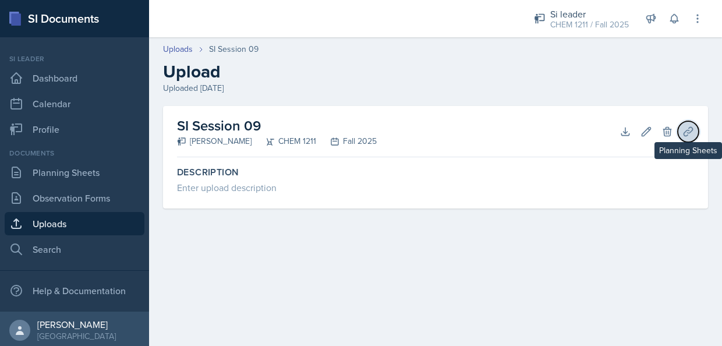
click at [691, 129] on icon at bounding box center [689, 132] width 12 height 12
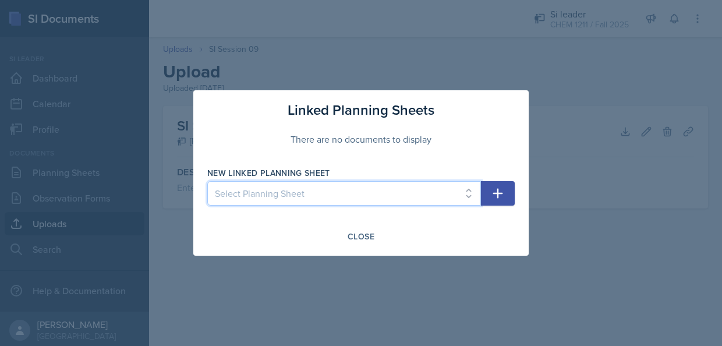
click at [454, 193] on select "Select Planning Sheet [DATE] [DATE] [DATE] [DATE] [DATE] [DATE] [DATE] [DATE] […" at bounding box center [344, 193] width 274 height 24
select select "f02034e9-d334-4008-8cbb-3acb34777287"
click at [207, 181] on select "Select Planning Sheet [DATE] [DATE] [DATE] [DATE] [DATE] [DATE] [DATE] [DATE] […" at bounding box center [344, 193] width 274 height 24
click at [499, 188] on icon "button" at bounding box center [498, 193] width 14 height 14
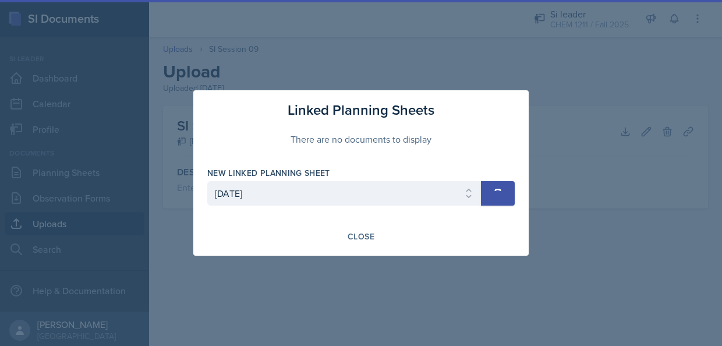
select select
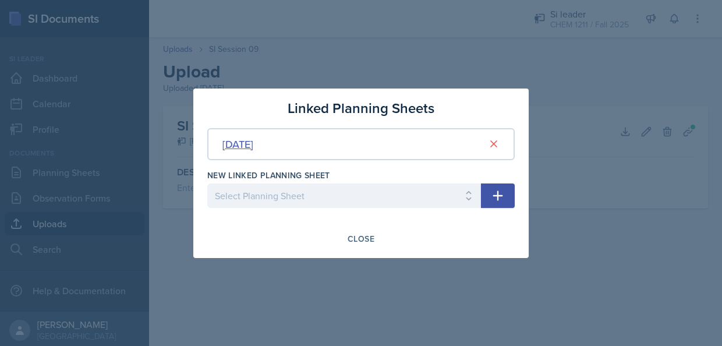
click at [248, 148] on div "[DATE]" at bounding box center [238, 144] width 31 height 16
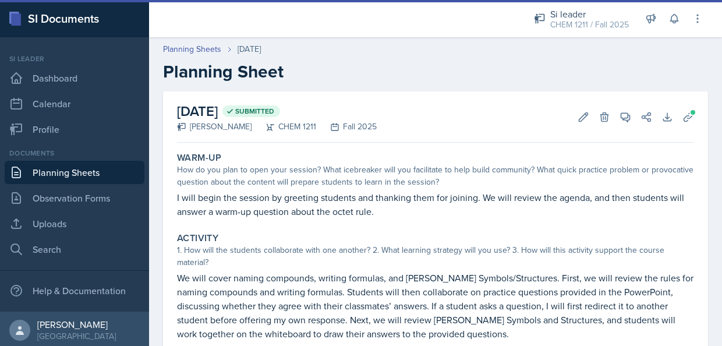
click at [686, 105] on div "[DATE] Submitted [PERSON_NAME] CHEM 1211 Fall 2025 Edit Delete View Comments Co…" at bounding box center [435, 292] width 545 height 403
click at [684, 115] on icon at bounding box center [688, 116] width 9 height 9
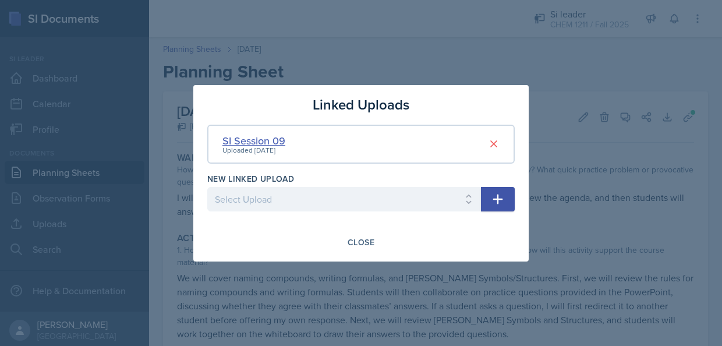
click at [281, 144] on div "SI Session 09" at bounding box center [254, 141] width 63 height 16
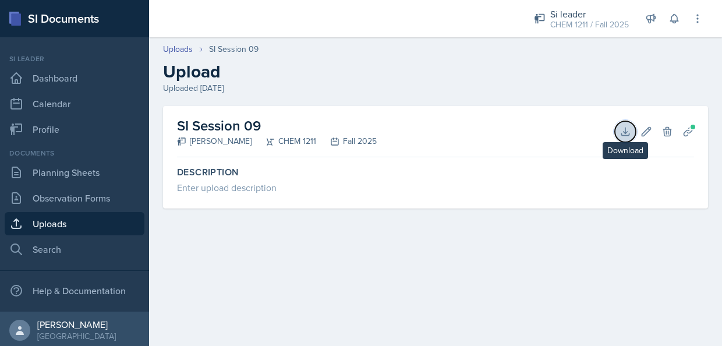
click at [628, 130] on icon at bounding box center [626, 132] width 12 height 12
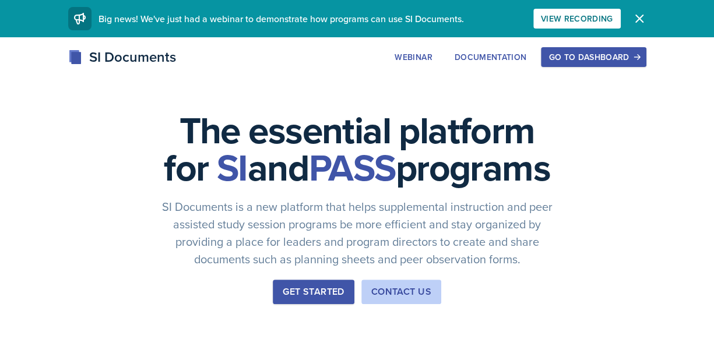
click at [577, 58] on div "Go to Dashboard" at bounding box center [593, 56] width 90 height 9
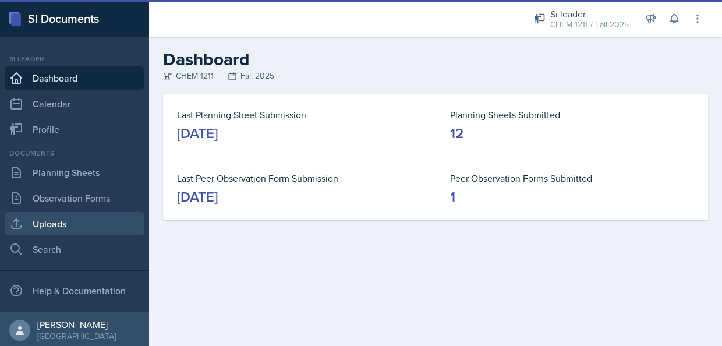
click at [51, 226] on link "Uploads" at bounding box center [75, 223] width 140 height 23
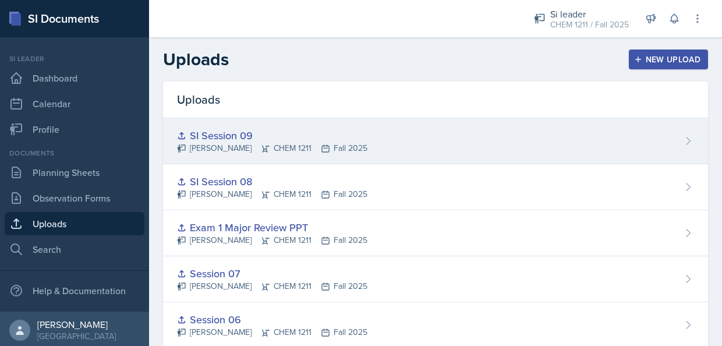
click at [410, 120] on div "SI Session 09 [PERSON_NAME] CHEM 1211 Fall 2025" at bounding box center [435, 141] width 545 height 46
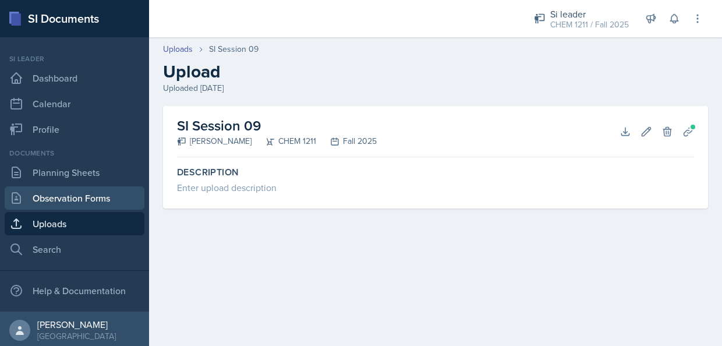
click at [50, 202] on link "Observation Forms" at bounding box center [75, 197] width 140 height 23
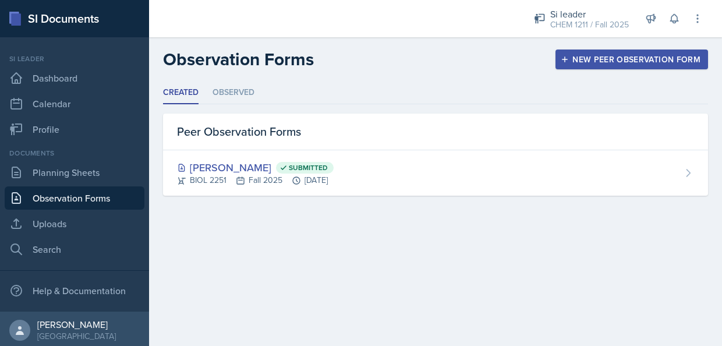
click at [75, 158] on div "Documents Planning Sheets Observation Forms Uploads Search" at bounding box center [75, 204] width 140 height 113
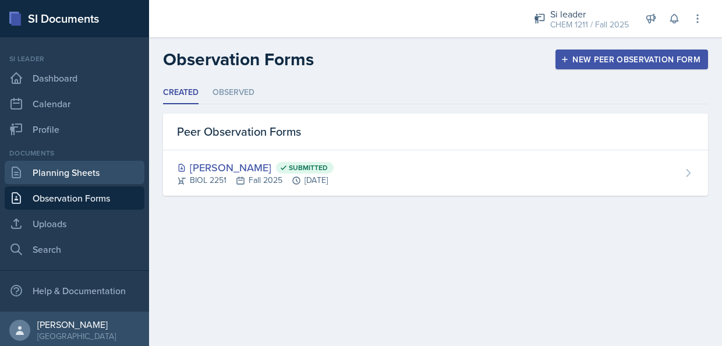
click at [101, 176] on link "Planning Sheets" at bounding box center [75, 172] width 140 height 23
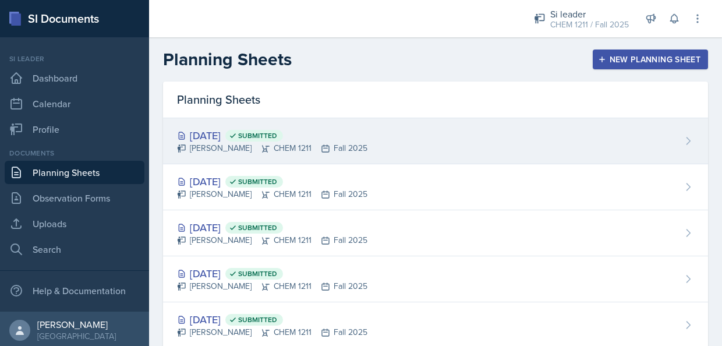
click at [359, 153] on div "[DATE] Submitted [PERSON_NAME] CHEM 1211 Fall 2025" at bounding box center [435, 141] width 545 height 46
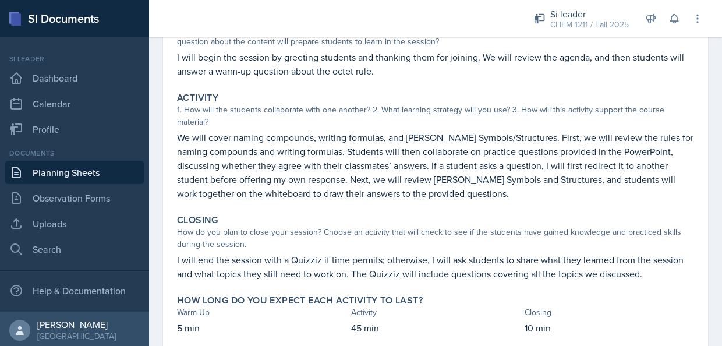
scroll to position [141, 0]
click at [88, 168] on link "Planning Sheets" at bounding box center [75, 172] width 140 height 23
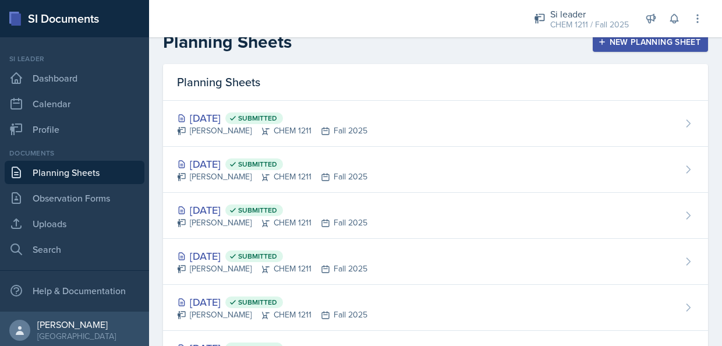
scroll to position [15, 0]
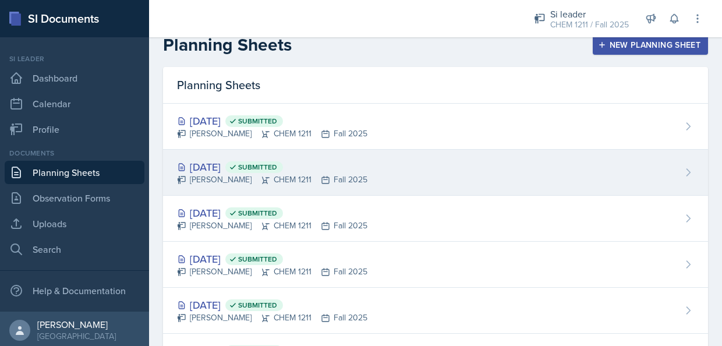
click at [406, 160] on div "[DATE] Submitted [PERSON_NAME] CHEM 1211 Fall 2025" at bounding box center [435, 173] width 545 height 46
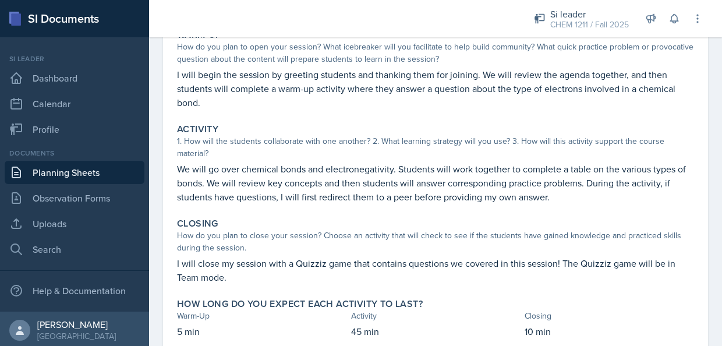
scroll to position [126, 0]
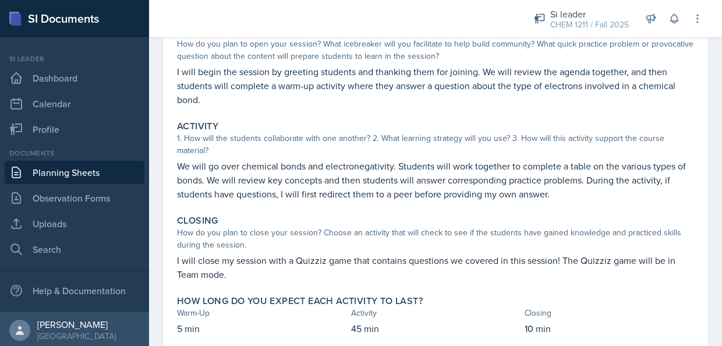
drag, startPoint x: 711, startPoint y: 239, endPoint x: 710, endPoint y: 204, distance: 34.4
click at [710, 204] on div "September 29th, 2025 Submitted Suki Lewis CHEM 1211 Fall 2025 Edit Delete View …" at bounding box center [435, 174] width 573 height 417
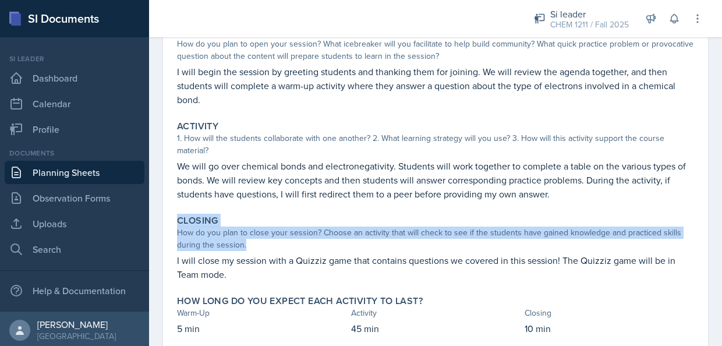
drag, startPoint x: 710, startPoint y: 204, endPoint x: 618, endPoint y: 214, distance: 91.9
click at [618, 214] on div "Closing How do you plan to close your session? Choose an activity that will che…" at bounding box center [435, 248] width 527 height 76
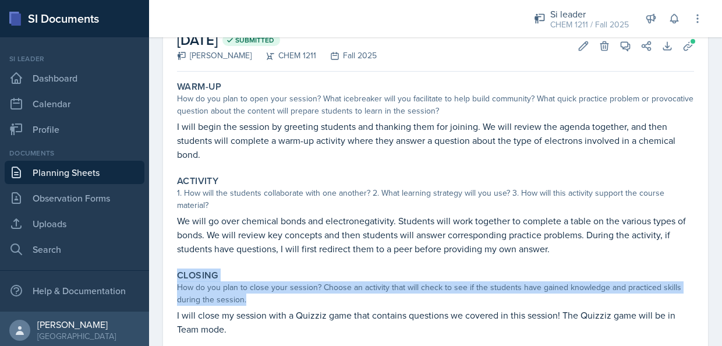
scroll to position [71, 0]
click at [580, 42] on icon at bounding box center [584, 46] width 12 height 12
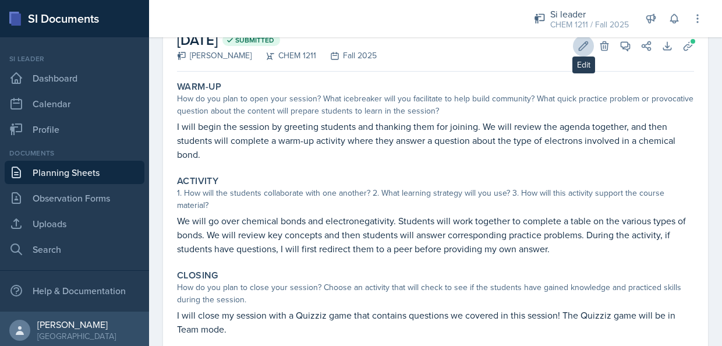
scroll to position [66, 0]
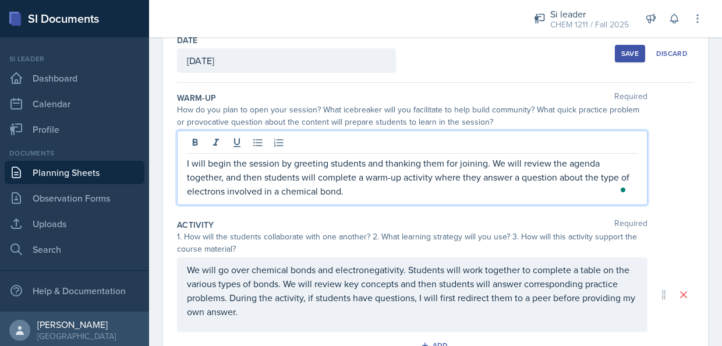
drag, startPoint x: 276, startPoint y: 155, endPoint x: 152, endPoint y: 134, distance: 125.3
click at [152, 134] on div "Date September 29th, 2025 September 2025 31 1 2 3 4 5 6 7 8 9 10 11 12 13 14 15…" at bounding box center [435, 308] width 573 height 567
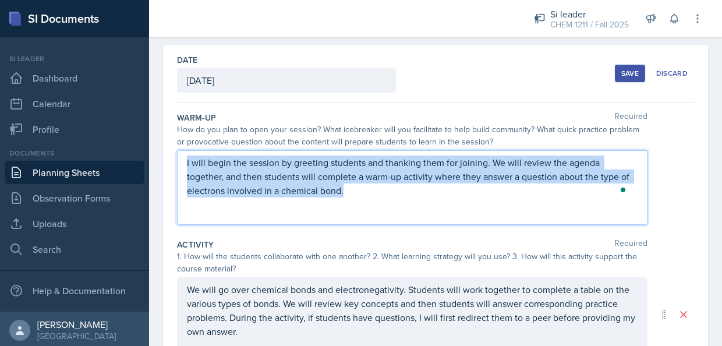
drag, startPoint x: 359, startPoint y: 196, endPoint x: 172, endPoint y: 156, distance: 191.4
click at [172, 156] on div "Date September 29th, 2025 September 2025 31 1 2 3 4 5 6 7 8 9 10 11 12 13 14 15…" at bounding box center [435, 314] width 545 height 539
copy p "I will begin the session by greeting students and thanking them for joining. We…"
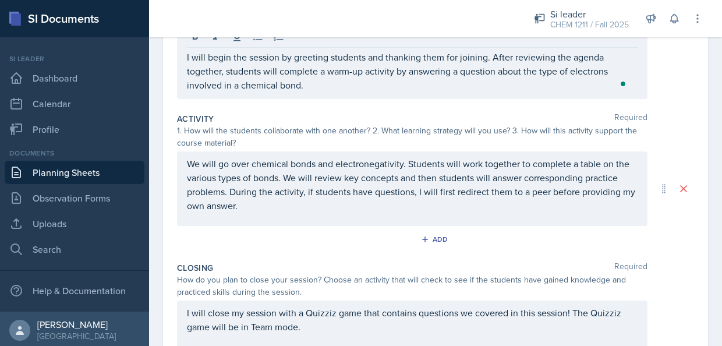
scroll to position [209, 0]
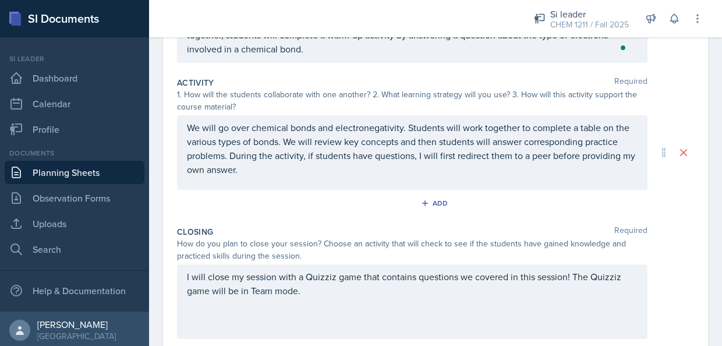
click at [494, 203] on div "Add" at bounding box center [435, 206] width 517 height 22
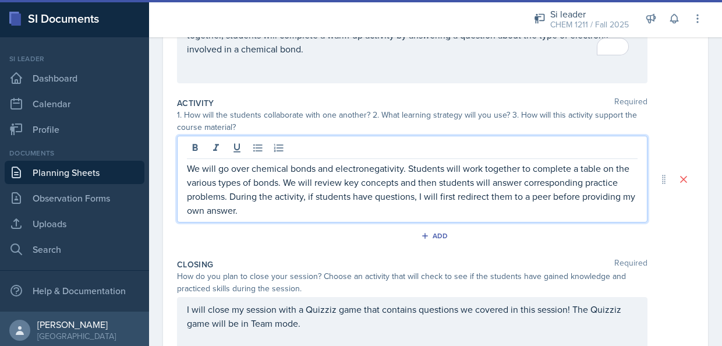
click at [225, 177] on p "We will go over chemical bonds and electronegativity. Students will work togeth…" at bounding box center [412, 189] width 451 height 56
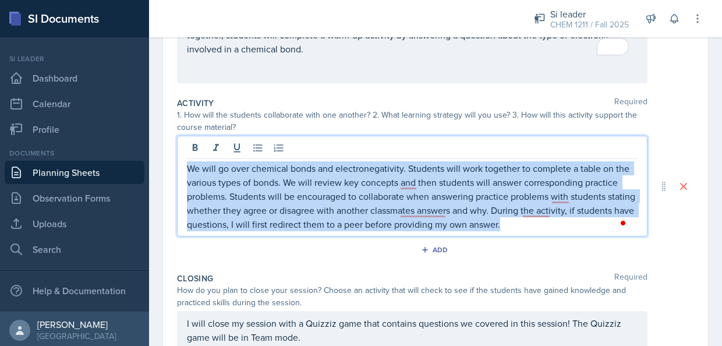
drag, startPoint x: 565, startPoint y: 227, endPoint x: 160, endPoint y: 167, distance: 409.2
click at [160, 167] on div "Date September 29th, 2025 September 2025 31 1 2 3 4 5 6 7 8 9 10 11 12 13 14 15…" at bounding box center [435, 200] width 573 height 594
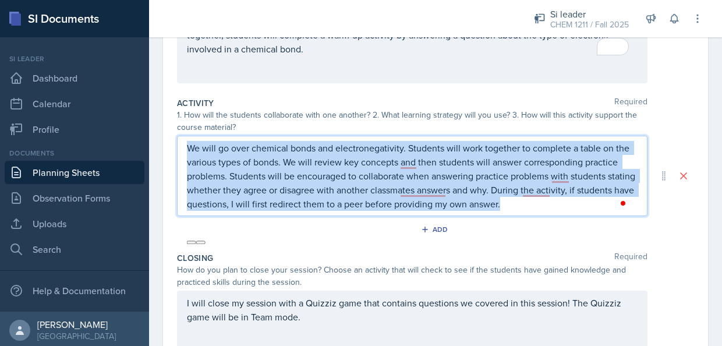
scroll to position [168, 0]
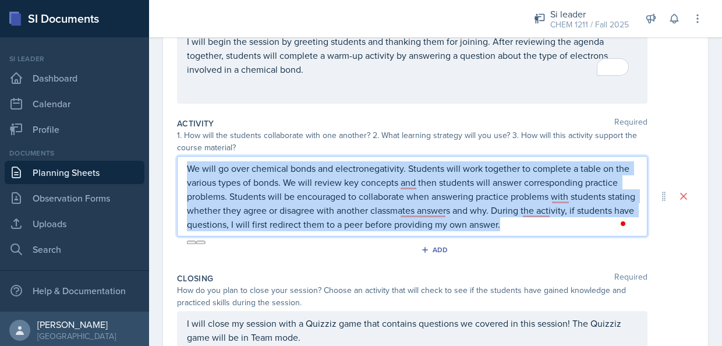
copy p "We will go over chemical bonds and electronegativity. Students will work togeth…"
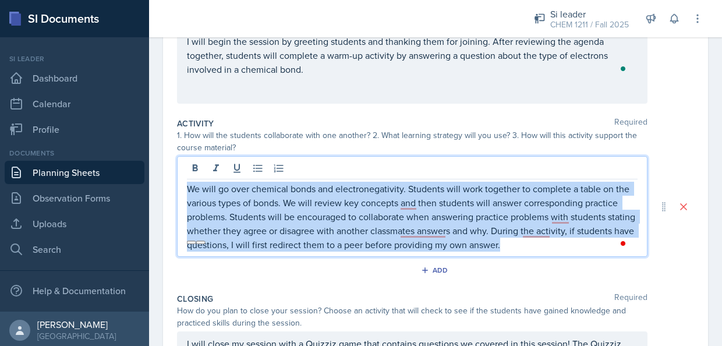
scroll to position [188, 0]
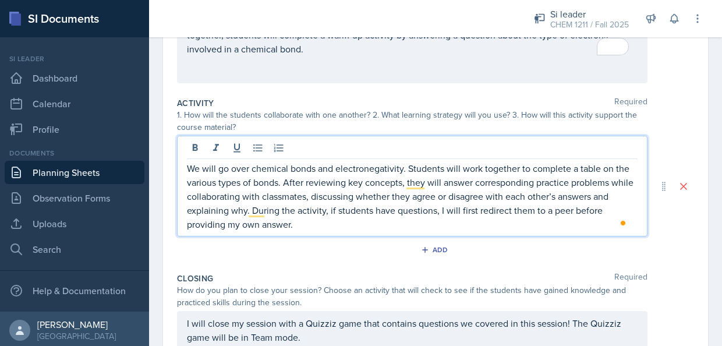
click at [541, 265] on div "Activity Required 1. How will the students collaborate with one another? 2. Wha…" at bounding box center [435, 180] width 517 height 175
click at [585, 192] on p "We will go over chemical bonds and electronegativity. Students will work togeth…" at bounding box center [412, 196] width 451 height 70
click at [591, 212] on p "We will go over chemical bonds and electronegativity. Students will work togeth…" at bounding box center [412, 196] width 451 height 70
click at [682, 242] on div "Add" at bounding box center [435, 252] width 517 height 22
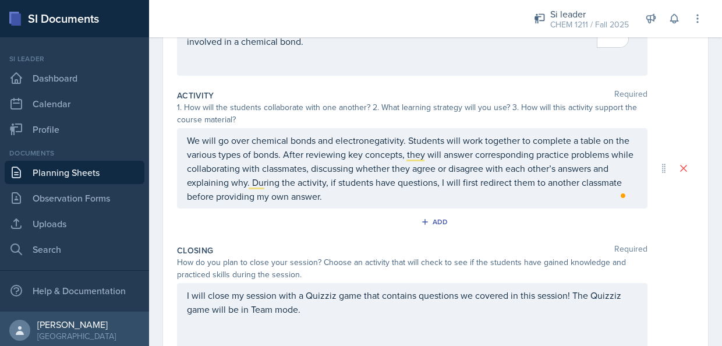
scroll to position [0, 0]
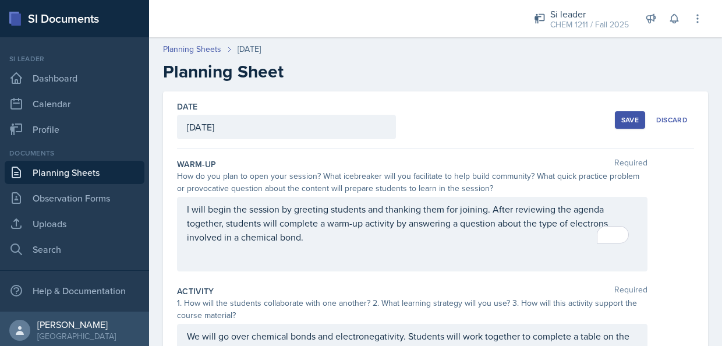
click at [627, 125] on button "Save" at bounding box center [630, 119] width 30 height 17
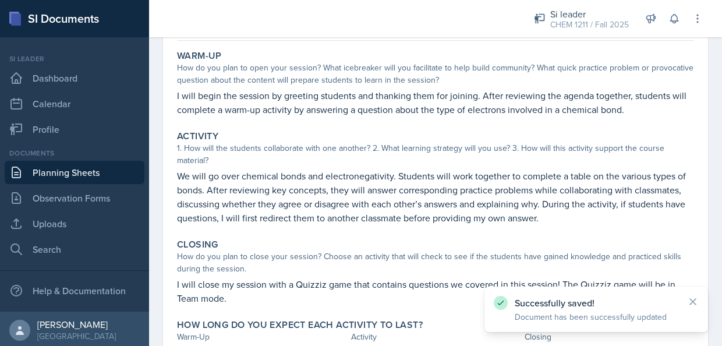
scroll to position [101, 0]
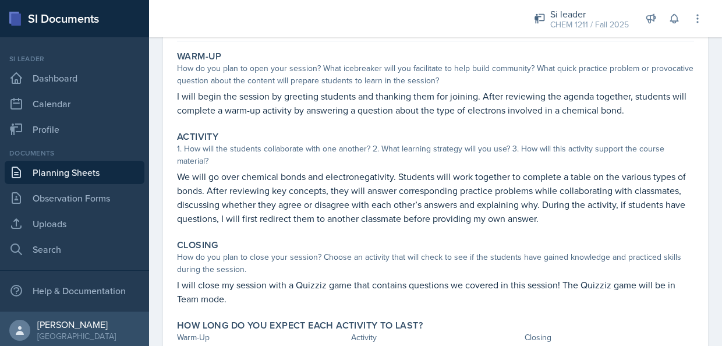
drag, startPoint x: 718, startPoint y: 197, endPoint x: 292, endPoint y: 202, distance: 425.9
click at [292, 202] on p "We will go over chemical bonds and electronegativity. Students will work togeth…" at bounding box center [435, 198] width 517 height 56
click at [93, 124] on link "Profile" at bounding box center [75, 129] width 140 height 23
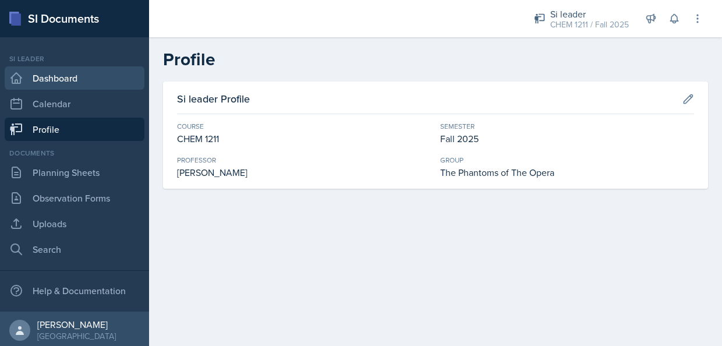
click at [70, 83] on link "Dashboard" at bounding box center [75, 77] width 140 height 23
